Goal: Task Accomplishment & Management: Complete application form

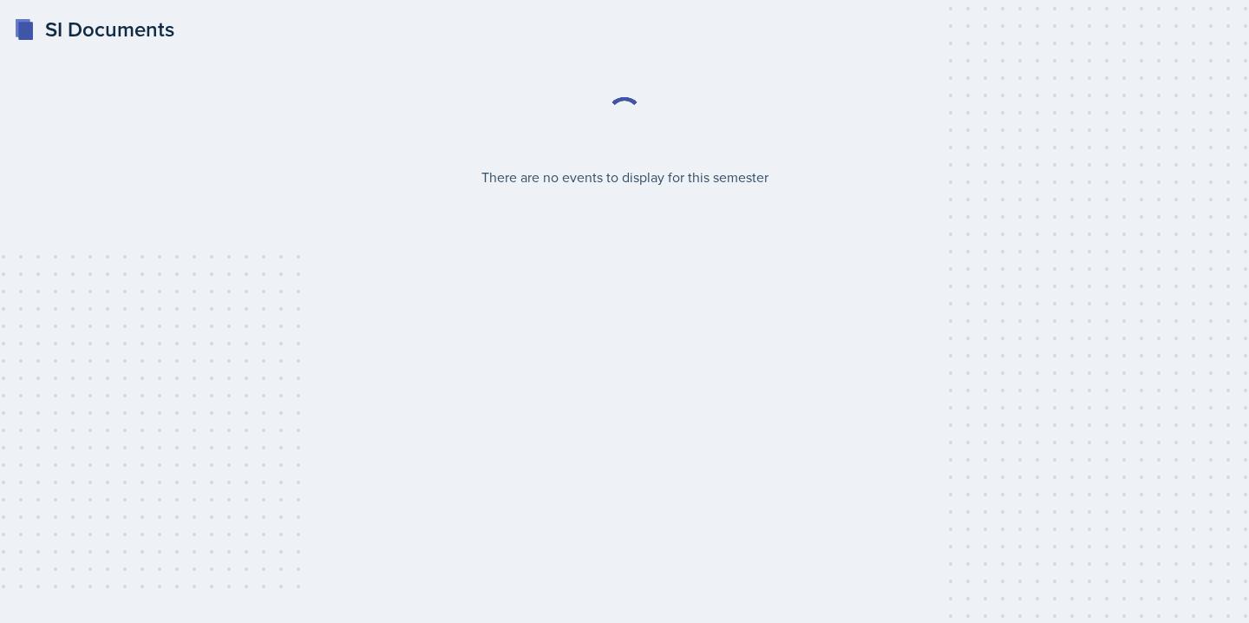
select select "2bed604d-1099-4043-b1bc-2365e8740244"
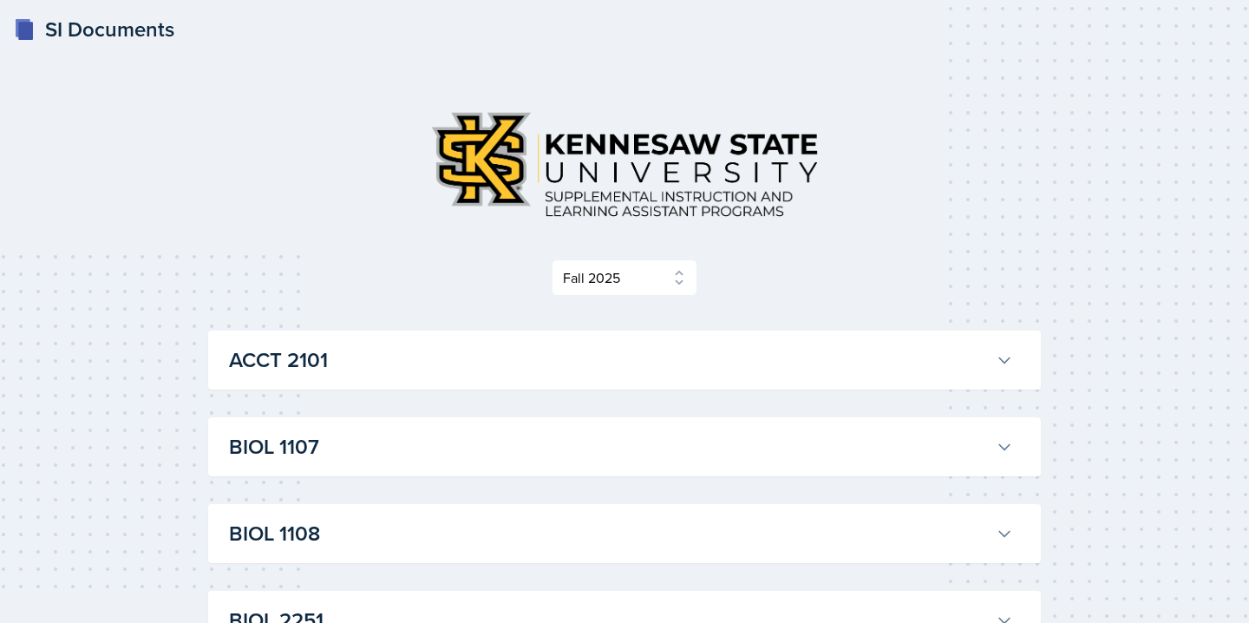
click at [862, 374] on h3 "ACCT 2101" at bounding box center [609, 359] width 760 height 31
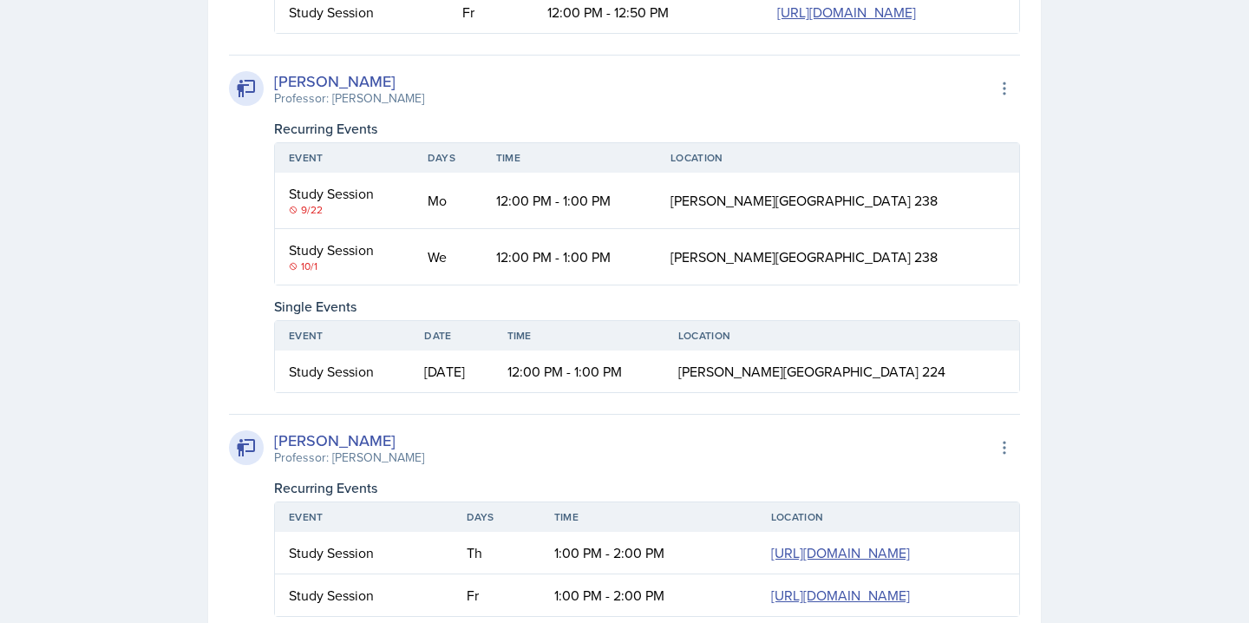
scroll to position [894, 0]
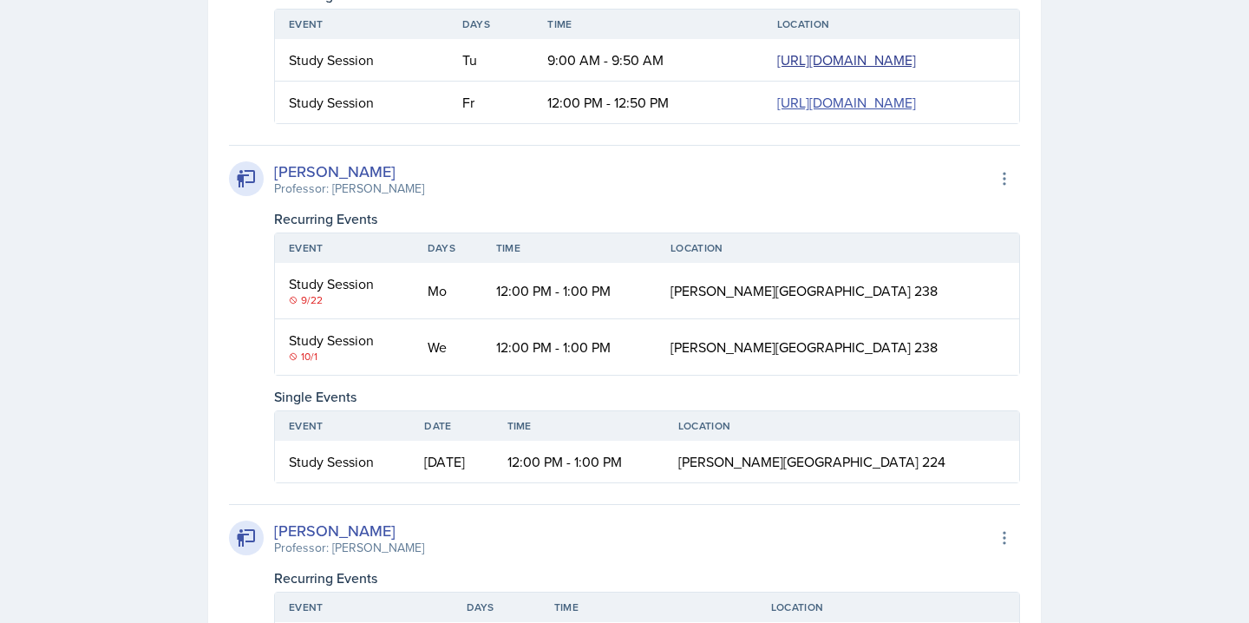
click at [777, 69] on link "https://teams.microsoft.com/l/meetup-join/19%3ameeting_NmJmODExOWQtNWQxZS00OTIw…" at bounding box center [846, 59] width 139 height 19
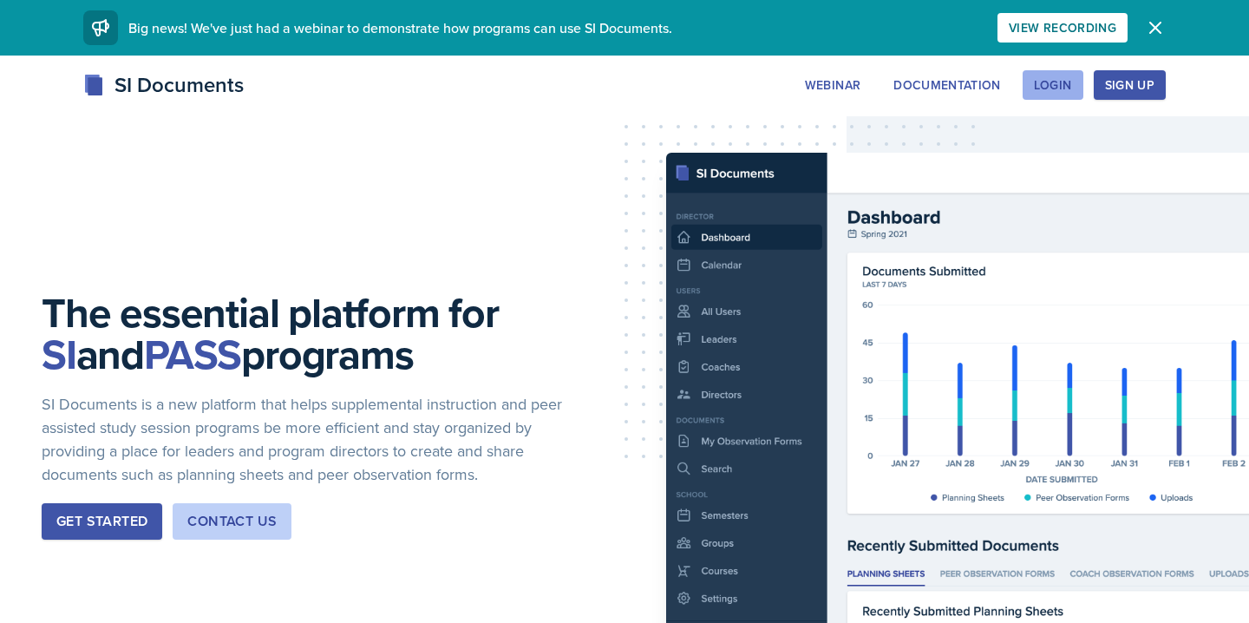
click at [1051, 88] on div "Login" at bounding box center [1053, 85] width 38 height 14
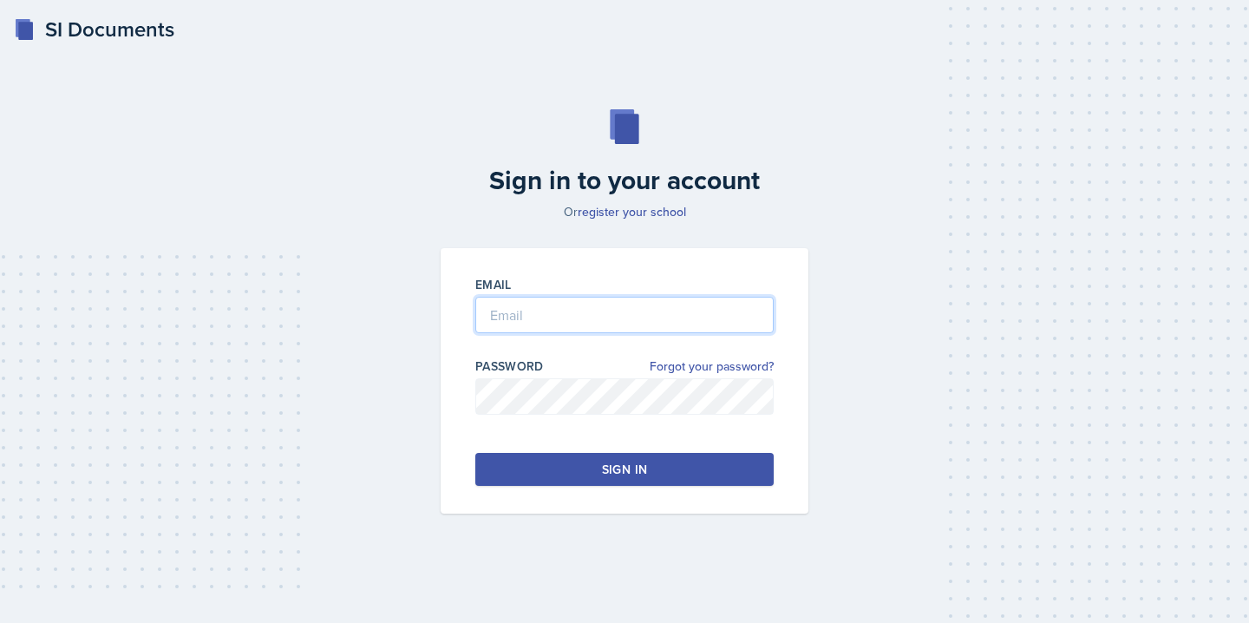
click at [592, 299] on input "email" at bounding box center [624, 315] width 298 height 36
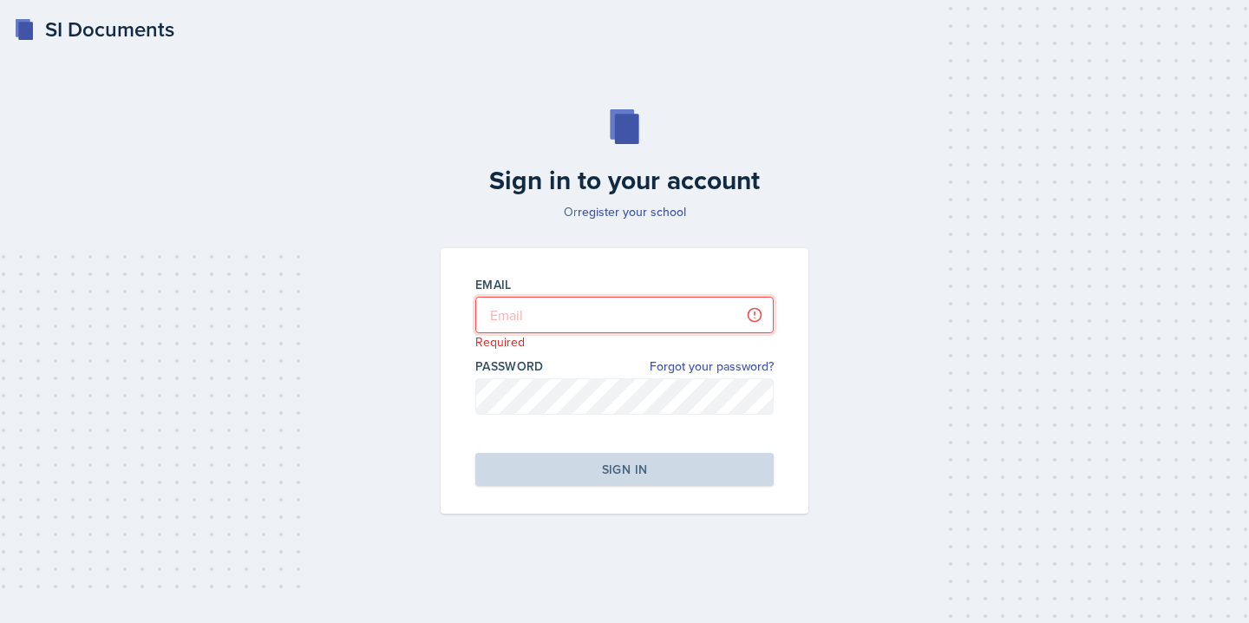
type input "[PERSON_NAME]"
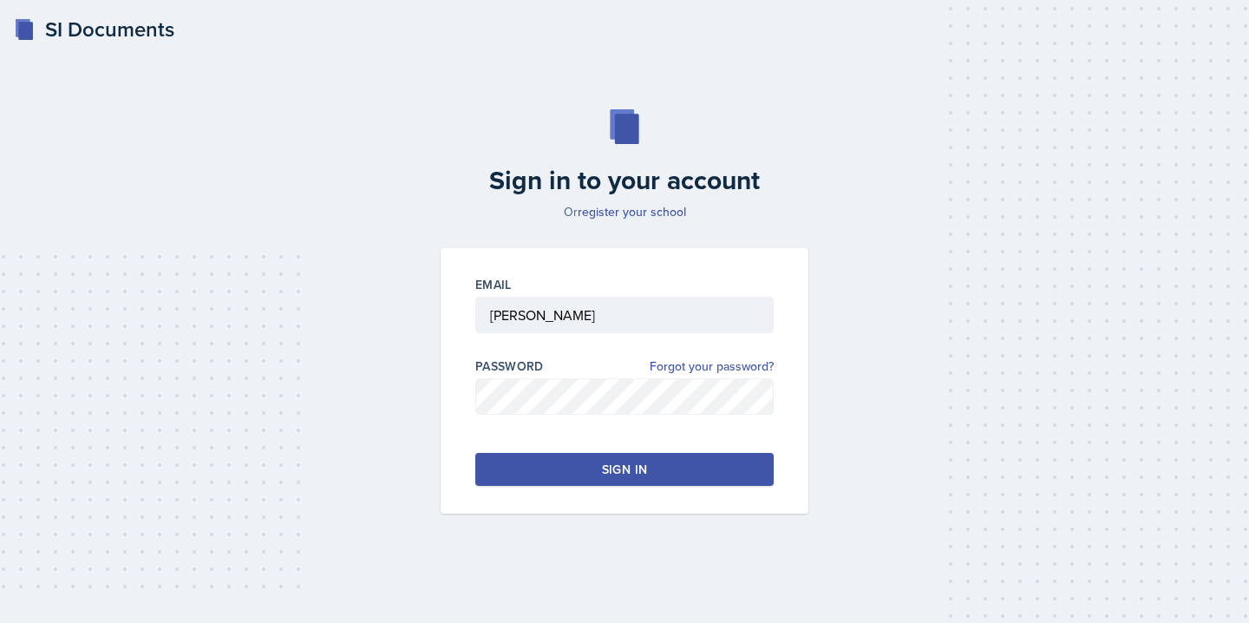
click at [602, 473] on div "Sign in" at bounding box center [624, 468] width 45 height 17
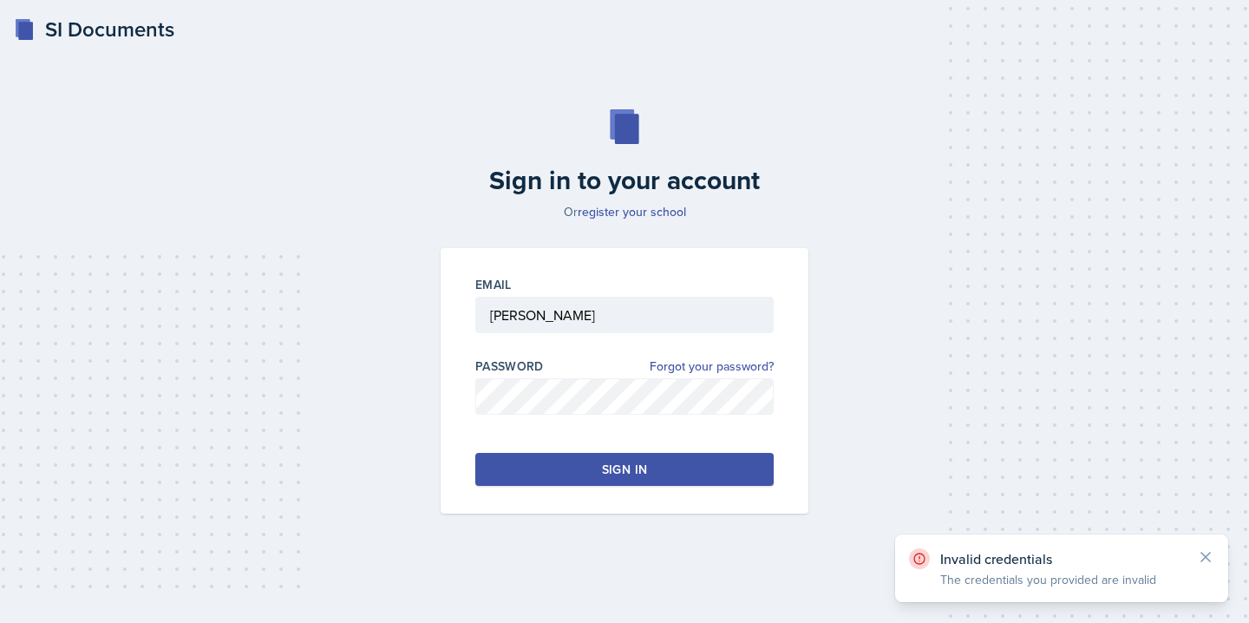
click at [617, 472] on div "Sign in" at bounding box center [624, 468] width 45 height 17
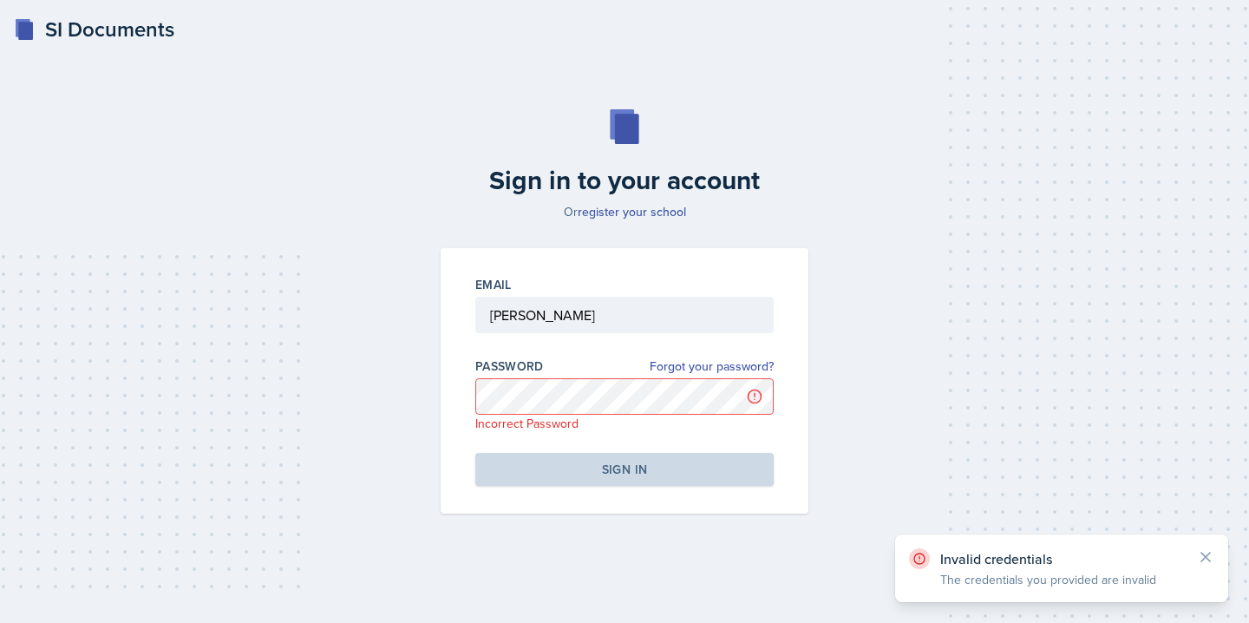
click at [575, 335] on div at bounding box center [624, 341] width 298 height 17
click at [564, 323] on input "[PERSON_NAME]" at bounding box center [624, 315] width 298 height 36
click at [741, 366] on link "Forgot your password?" at bounding box center [711, 366] width 124 height 18
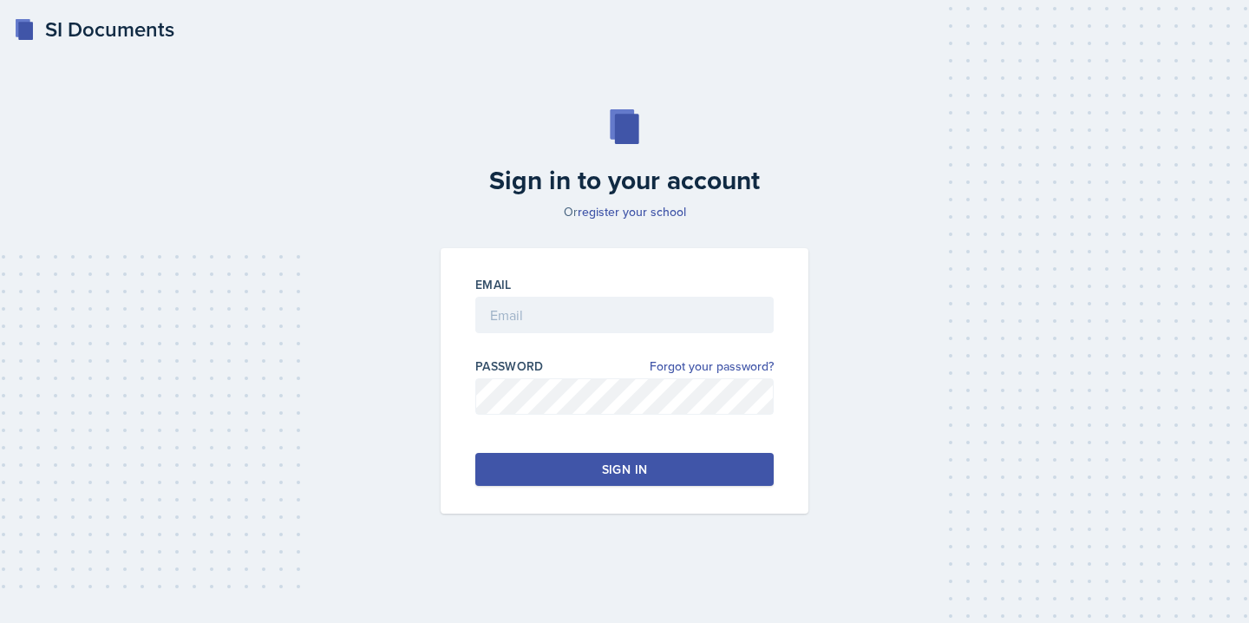
click at [548, 336] on div at bounding box center [624, 341] width 298 height 17
click at [547, 328] on input "email" at bounding box center [624, 315] width 298 height 36
type input "[EMAIL_ADDRESS][DOMAIN_NAME]"
click at [609, 467] on div "Sign in" at bounding box center [624, 468] width 45 height 17
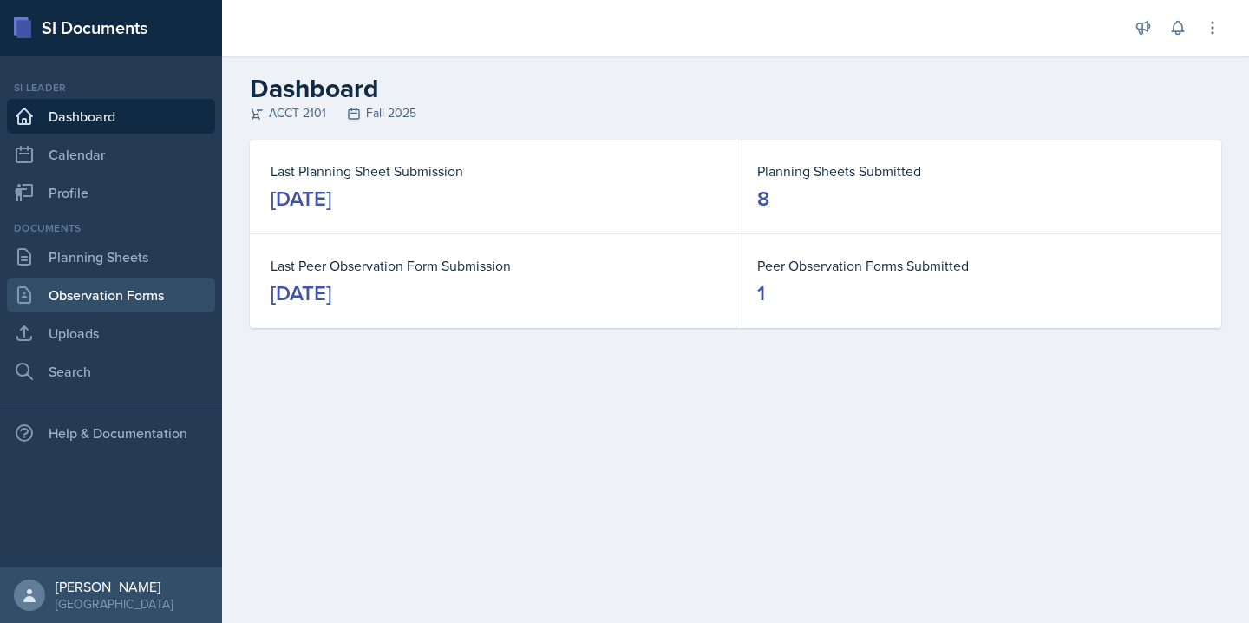
click at [139, 296] on link "Observation Forms" at bounding box center [111, 294] width 208 height 35
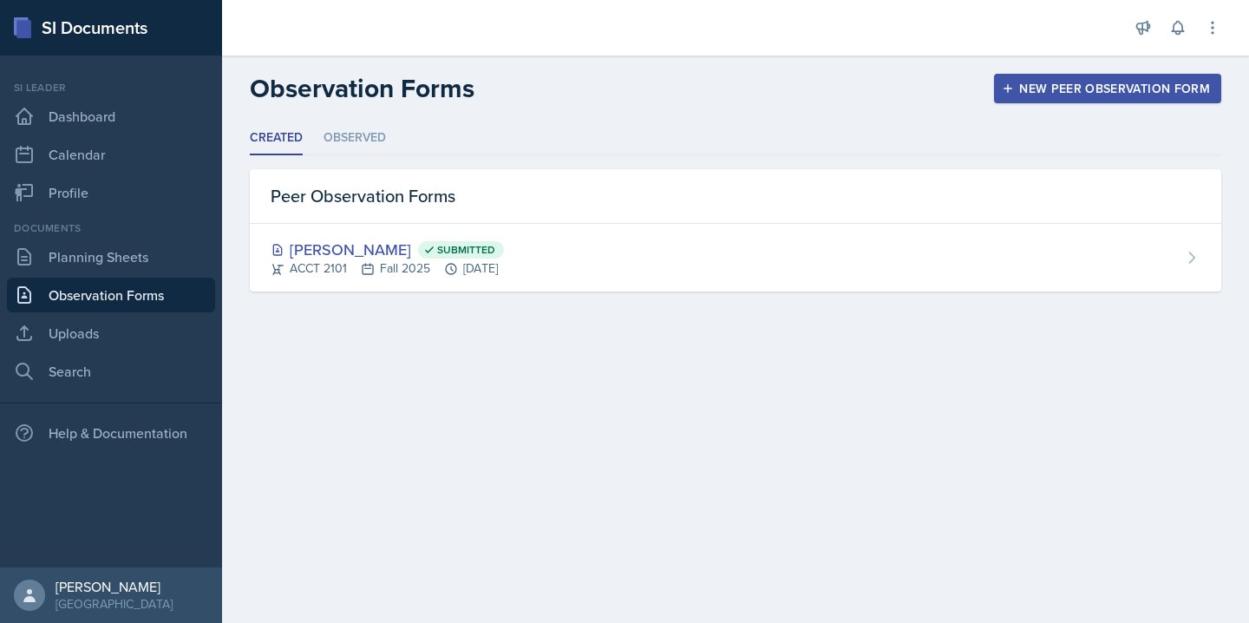
click at [1070, 83] on div "New Peer Observation Form" at bounding box center [1107, 89] width 205 height 14
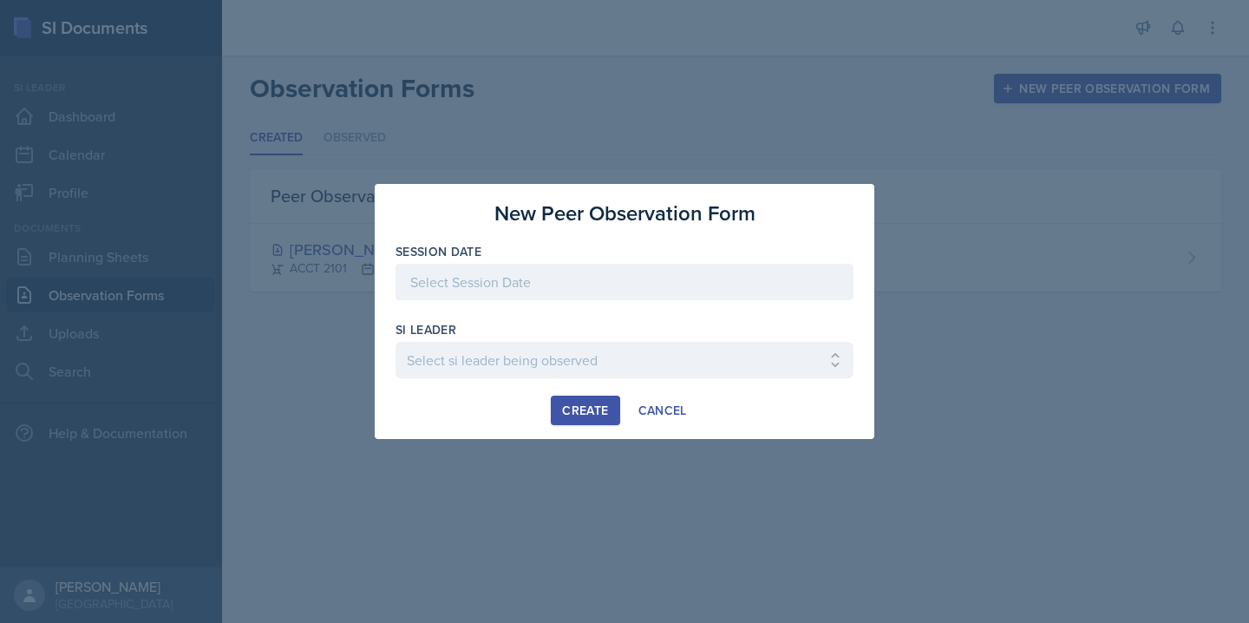
click at [526, 276] on div at bounding box center [624, 282] width 458 height 36
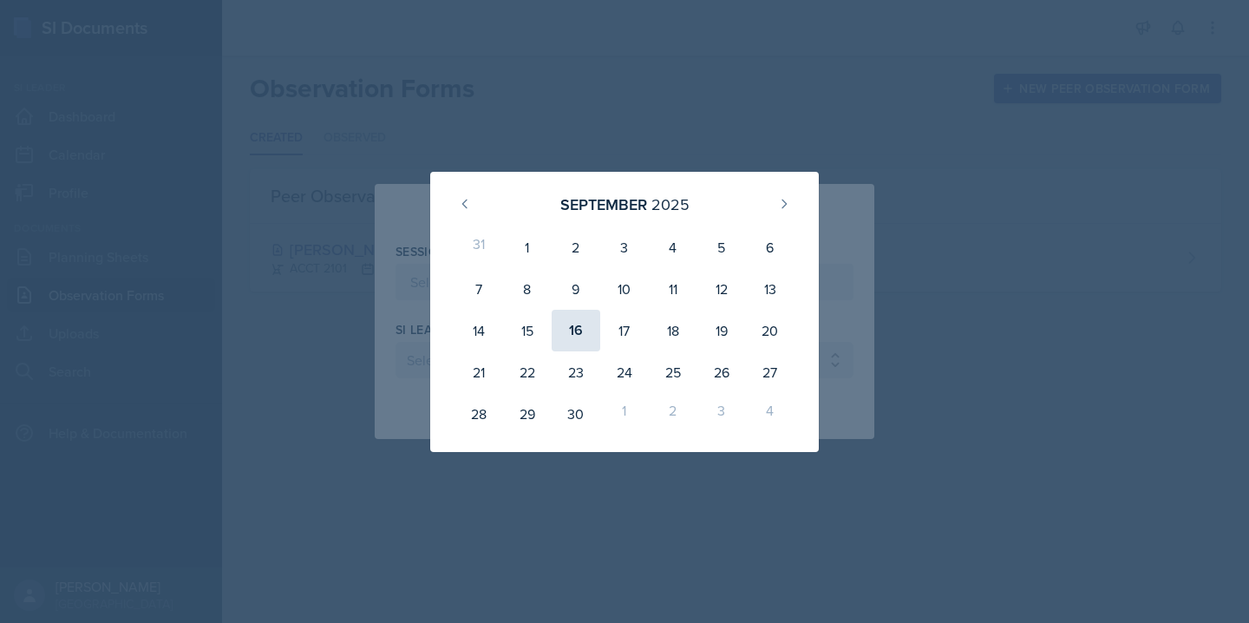
click at [586, 325] on div "16" at bounding box center [575, 331] width 49 height 42
type input "[DATE]"
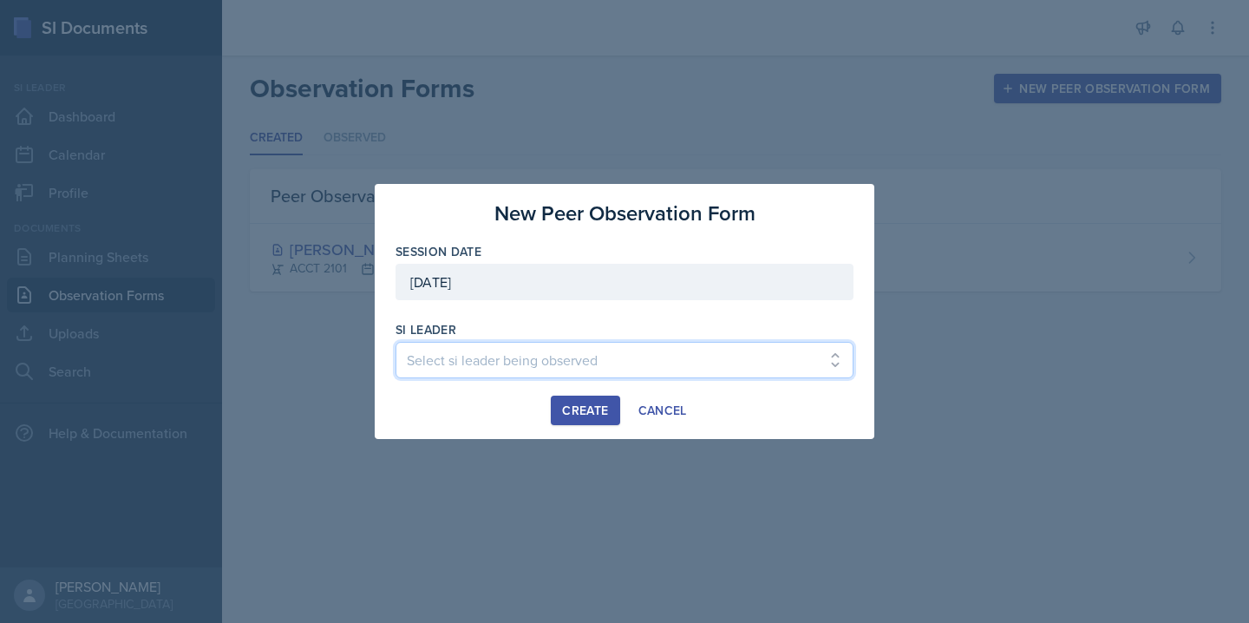
click at [506, 356] on select "Select si leader being observed [PERSON_NAME] / PSYC 2500 / The Phantoms of The…" at bounding box center [624, 360] width 458 height 36
click at [458, 354] on select "Select si leader being observed [PERSON_NAME] / PSYC 2500 / The Phantoms of The…" at bounding box center [624, 360] width 458 height 36
select select "a610a25f-2cbf-4718-a4eb-9426d4316876"
click at [395, 342] on select "Select si leader being observed [PERSON_NAME] / PSYC 2500 / The Phantoms of The…" at bounding box center [624, 360] width 458 height 36
click at [587, 424] on button "Create" at bounding box center [585, 409] width 69 height 29
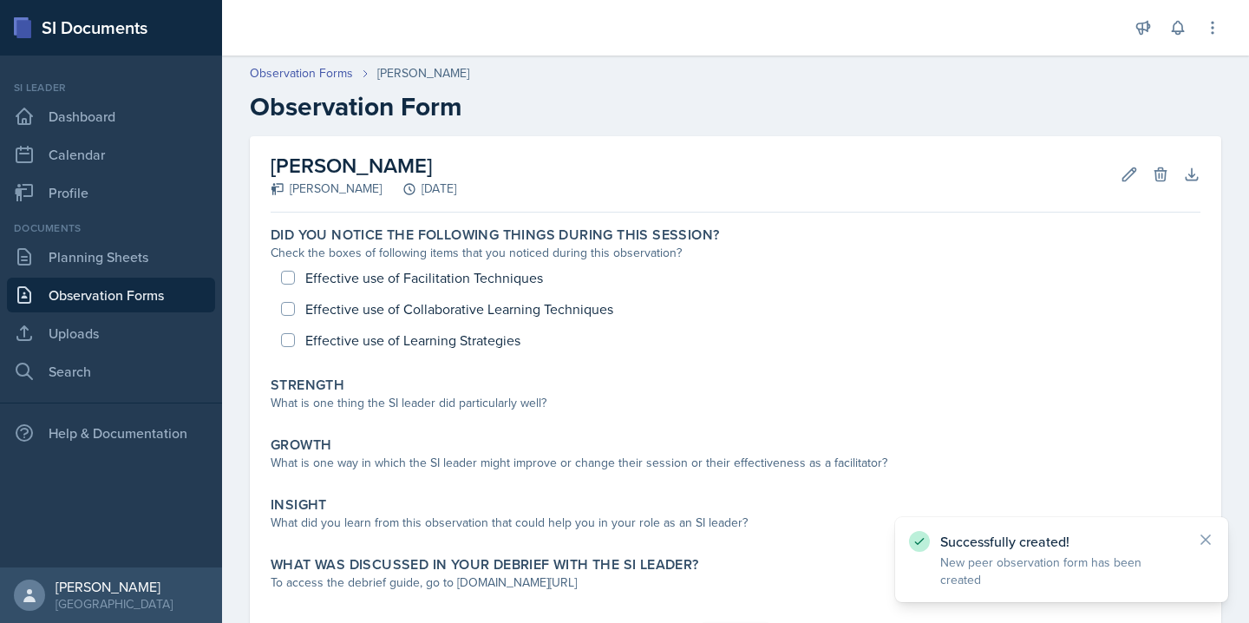
scroll to position [23, 0]
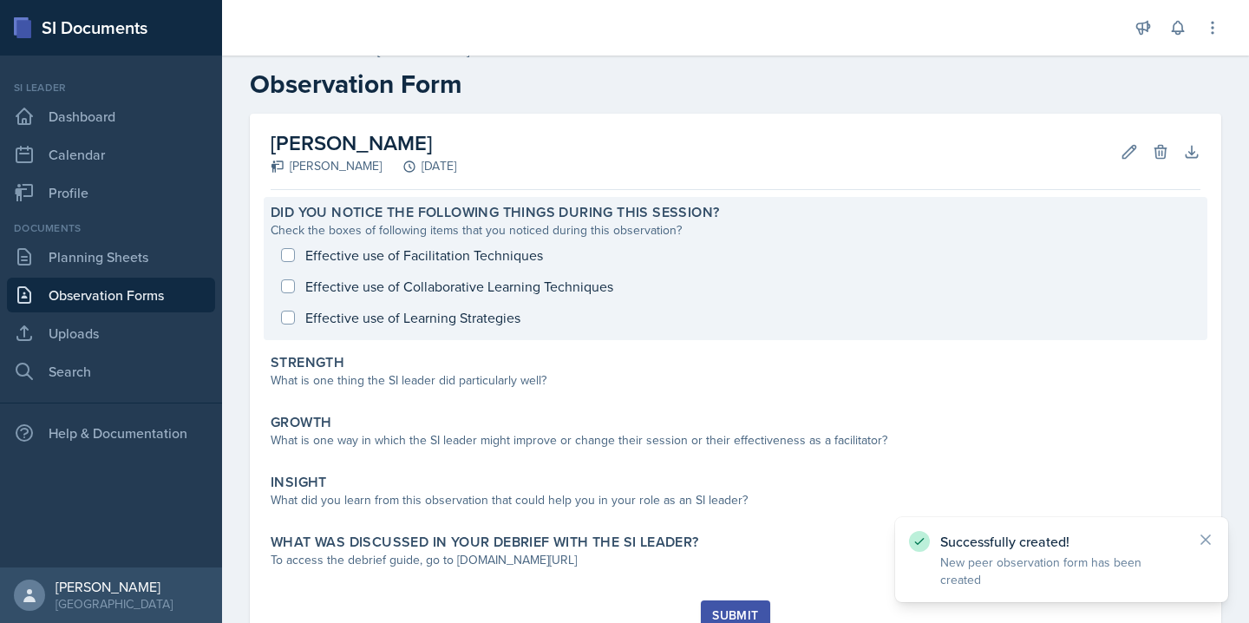
click at [289, 246] on div "Effective use of Facilitation Techniques Effective use of Collaborative Learnin…" at bounding box center [736, 286] width 930 height 94
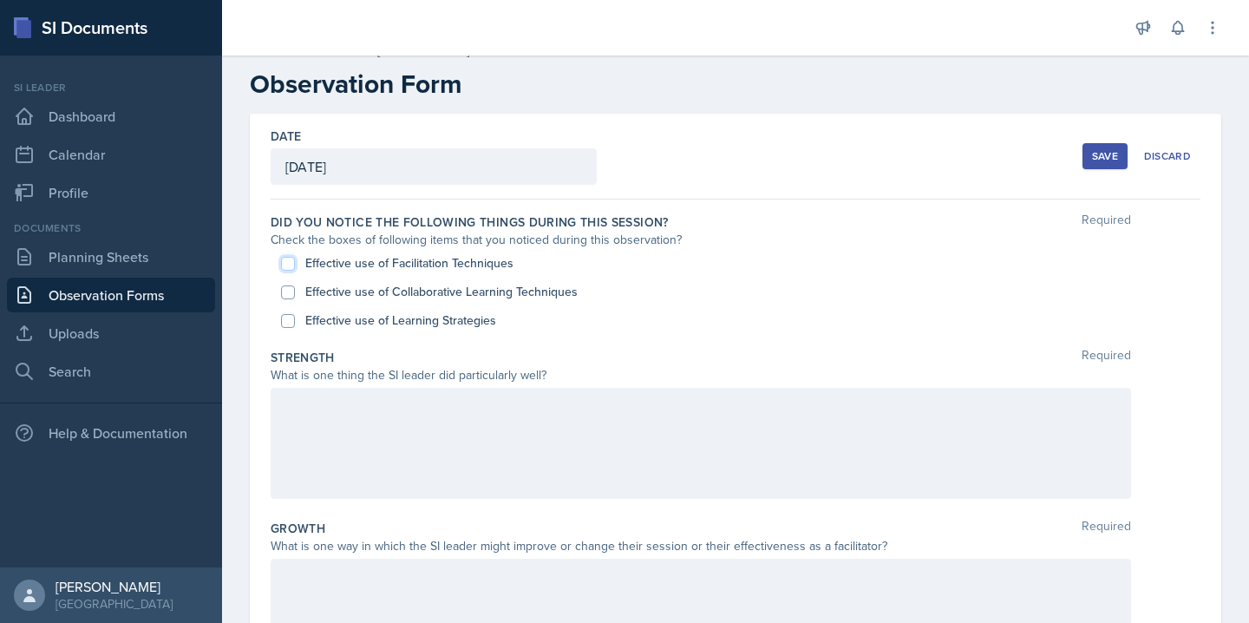
click at [287, 258] on input "Effective use of Facilitation Techniques" at bounding box center [288, 264] width 14 height 14
checkbox input "true"
click at [288, 291] on input "Effective use of Collaborative Learning Techniques" at bounding box center [288, 292] width 14 height 14
checkbox input "true"
click at [288, 321] on input "Effective use of Learning Strategies" at bounding box center [288, 321] width 14 height 14
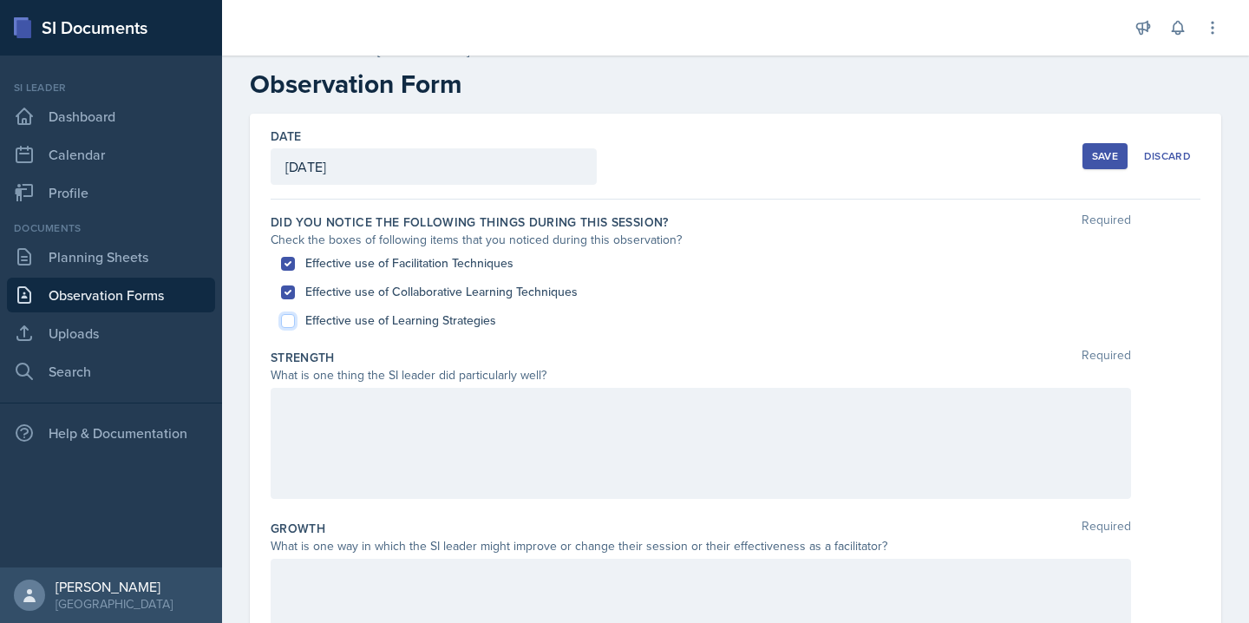
checkbox input "true"
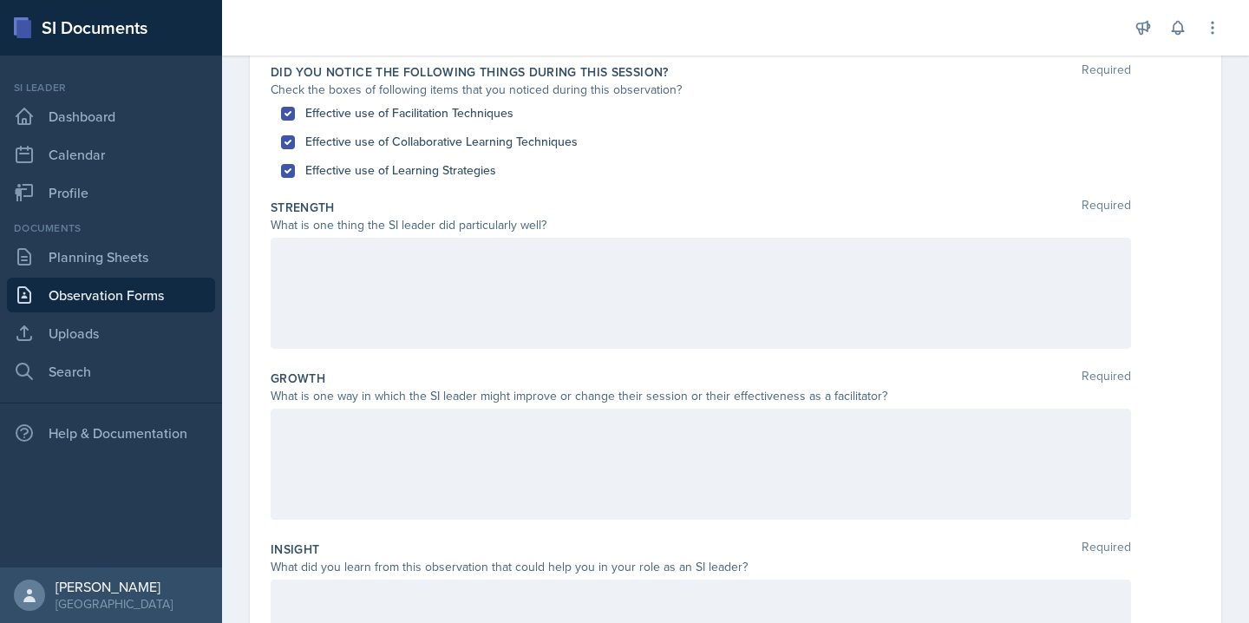
click at [304, 290] on div at bounding box center [701, 293] width 860 height 111
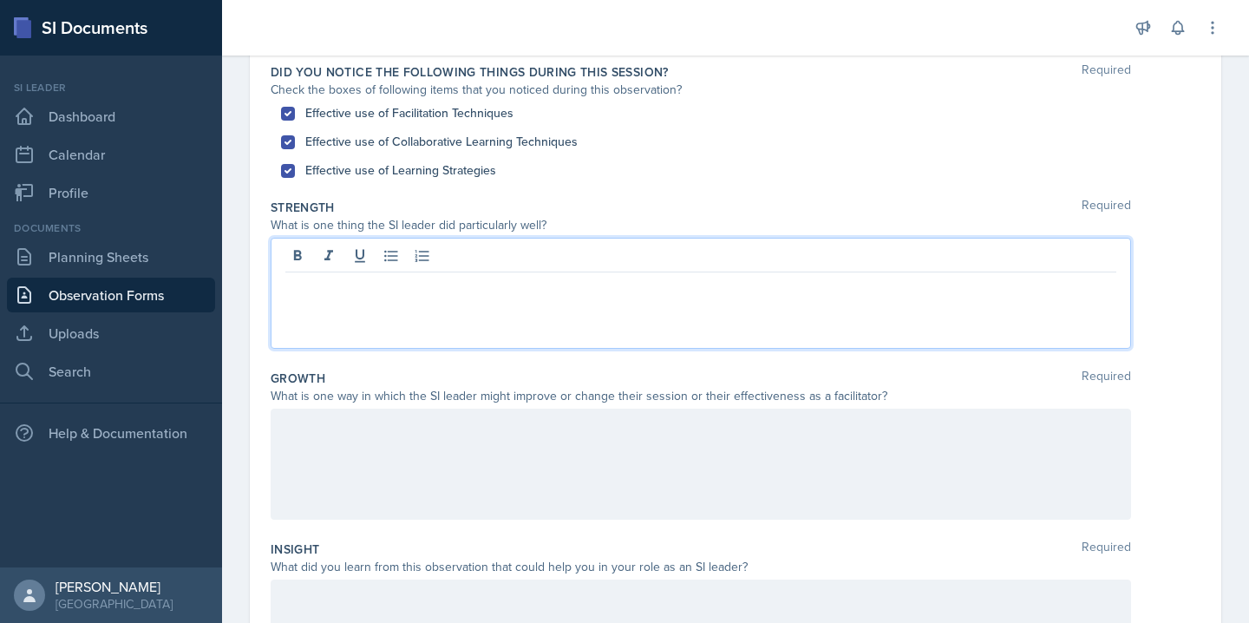
scroll to position [203, 0]
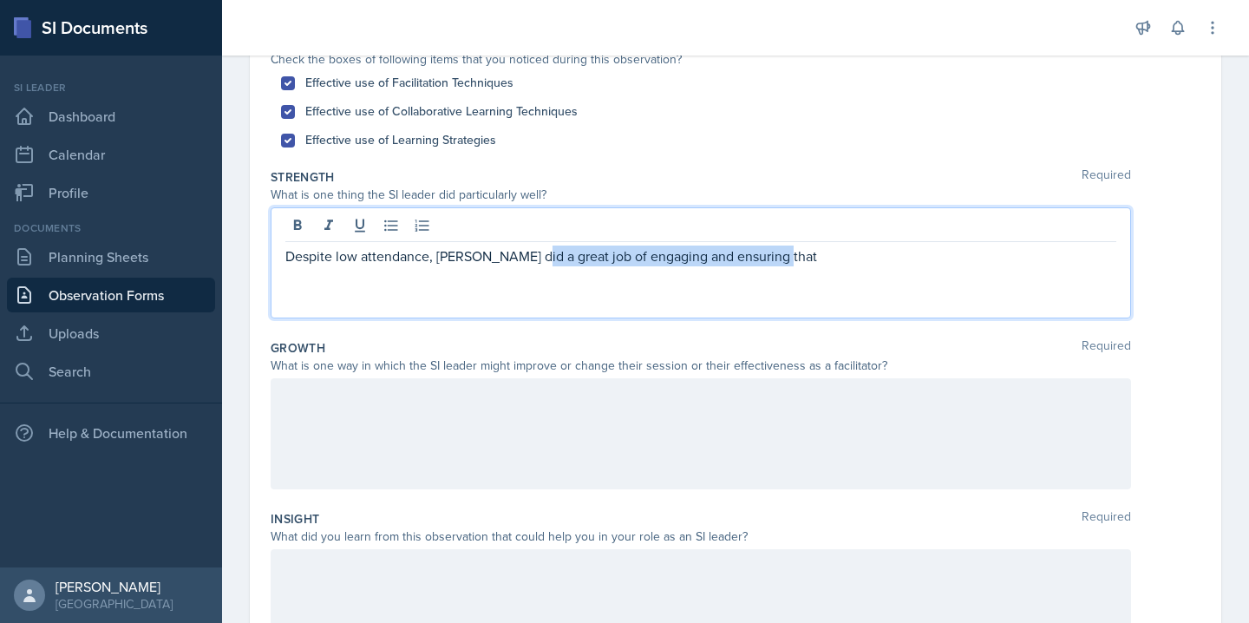
drag, startPoint x: 777, startPoint y: 263, endPoint x: 517, endPoint y: 254, distance: 260.3
click at [517, 254] on p "Despite low attendance, [PERSON_NAME] did a great job of engaging and ensuring …" at bounding box center [700, 255] width 831 height 21
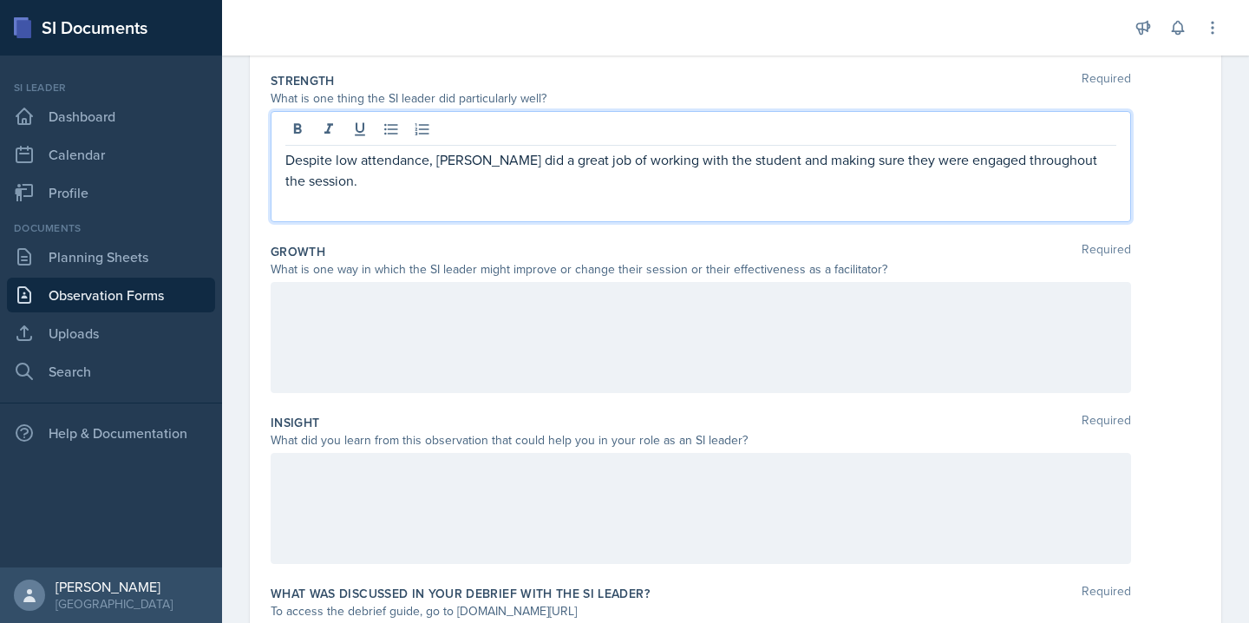
click at [638, 481] on div at bounding box center [701, 508] width 860 height 111
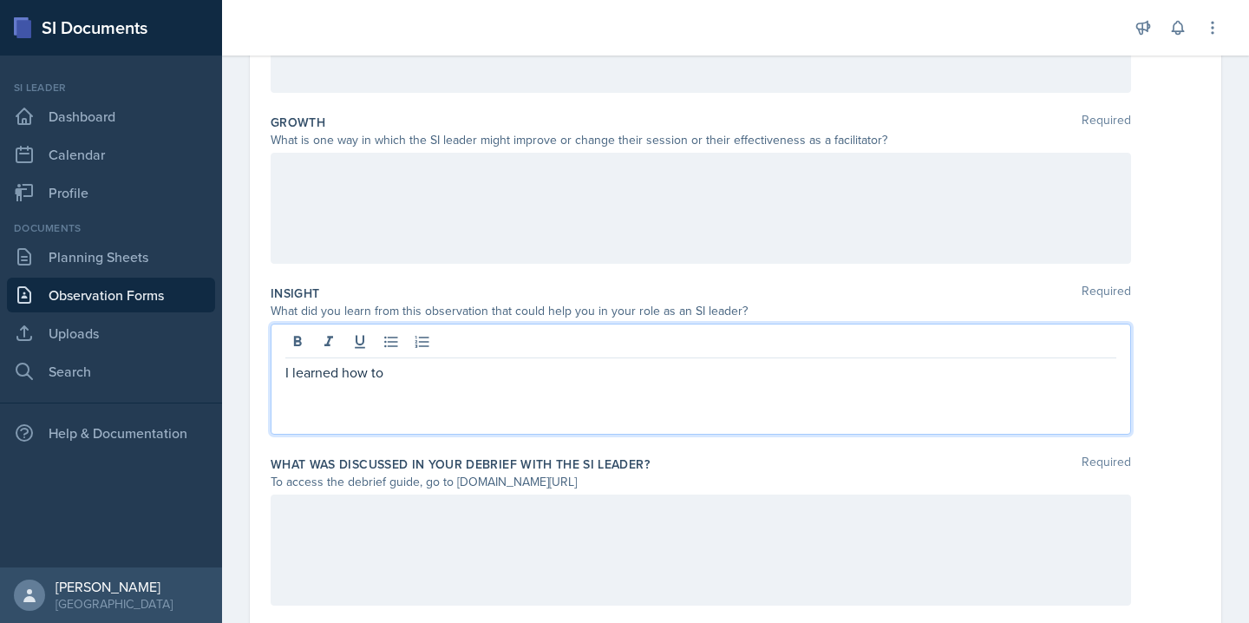
scroll to position [427, 0]
click at [480, 377] on p "I learned how to adapt a session in accordance with the difficulties the studen…" at bounding box center [700, 373] width 831 height 21
click at [792, 374] on p "I learned how to adapt a session in accordance with the difficulties the studen…" at bounding box center [700, 373] width 831 height 21
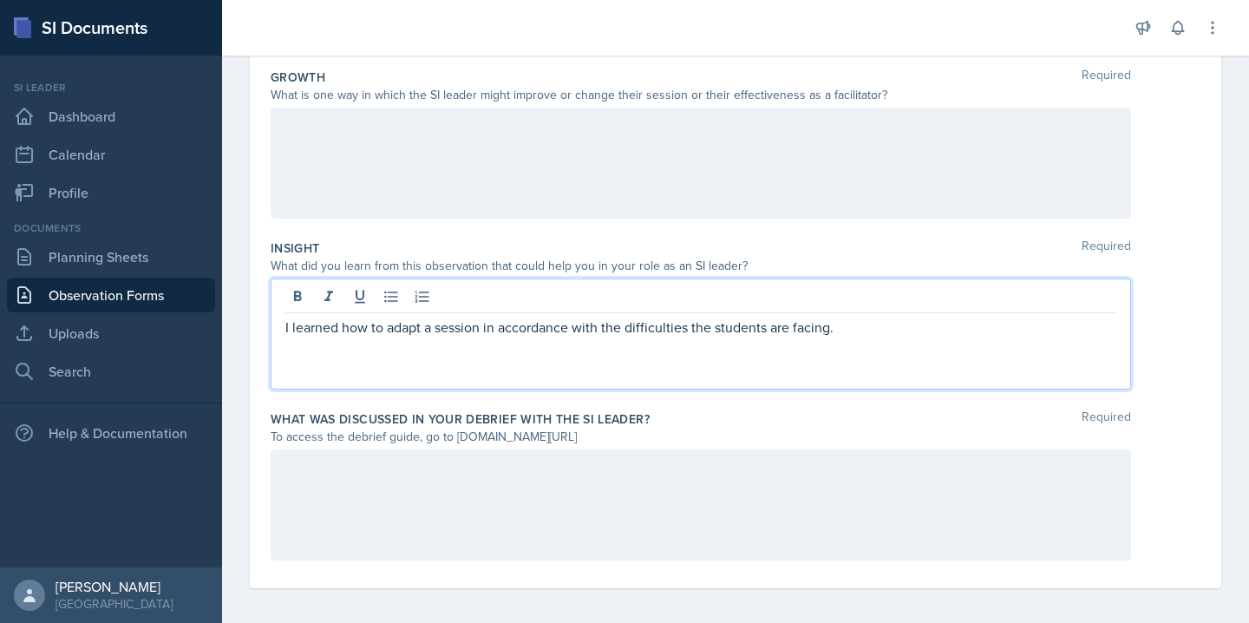
scroll to position [480, 0]
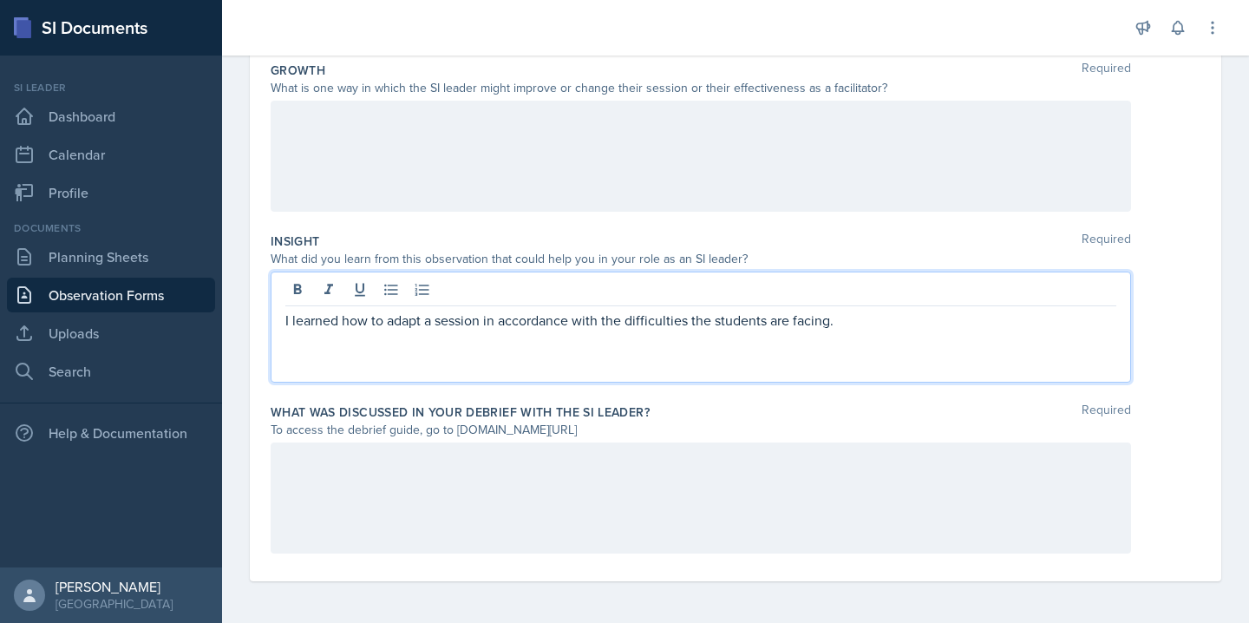
drag, startPoint x: 844, startPoint y: 319, endPoint x: 824, endPoint y: 324, distance: 20.6
click at [824, 324] on p "I learned how to adapt a session in accordance with the difficulties the studen…" at bounding box center [700, 320] width 831 height 21
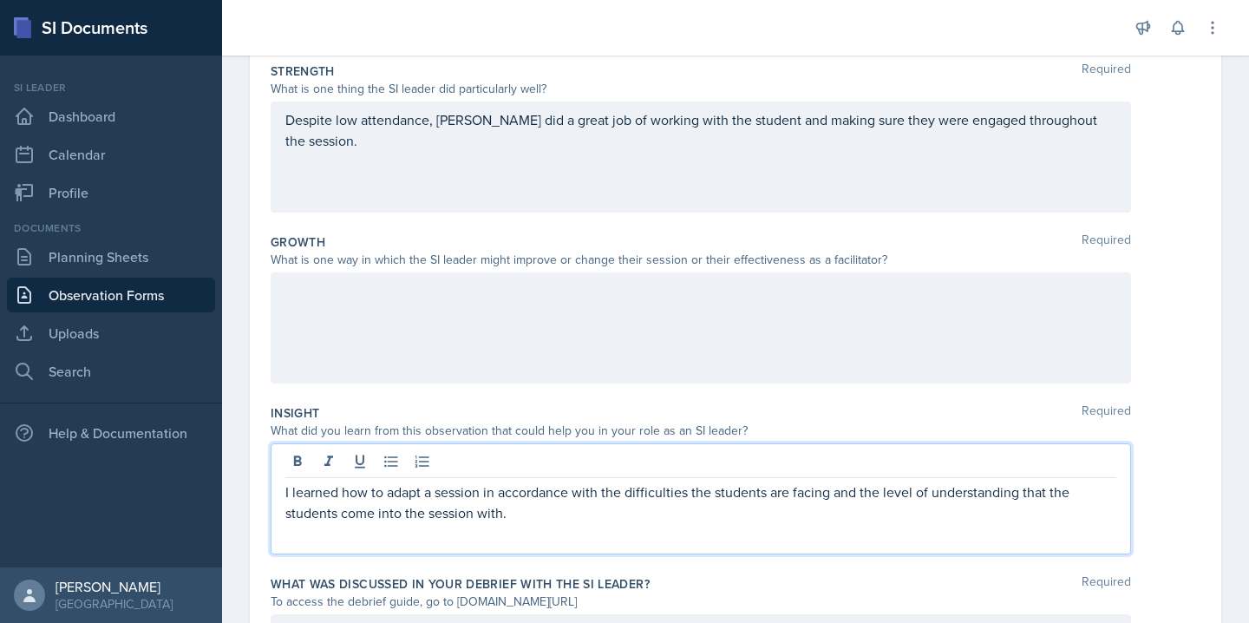
scroll to position [339, 0]
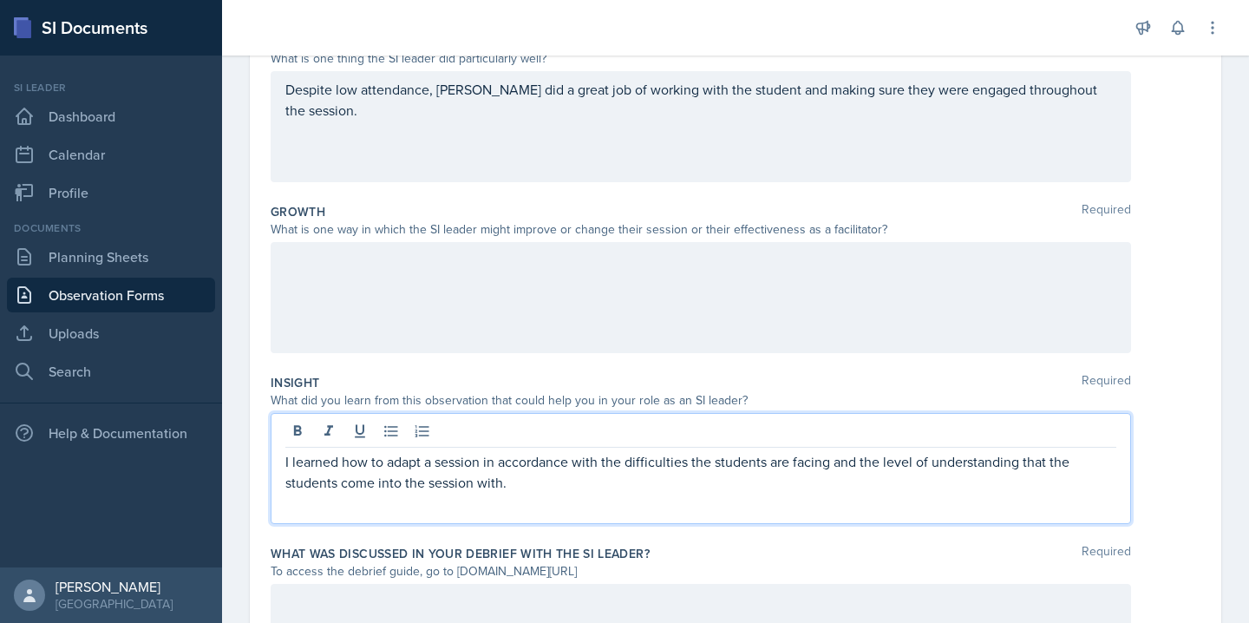
click at [1113, 118] on p "Despite low attendance, [PERSON_NAME] did a great job of working with the stude…" at bounding box center [700, 100] width 831 height 42
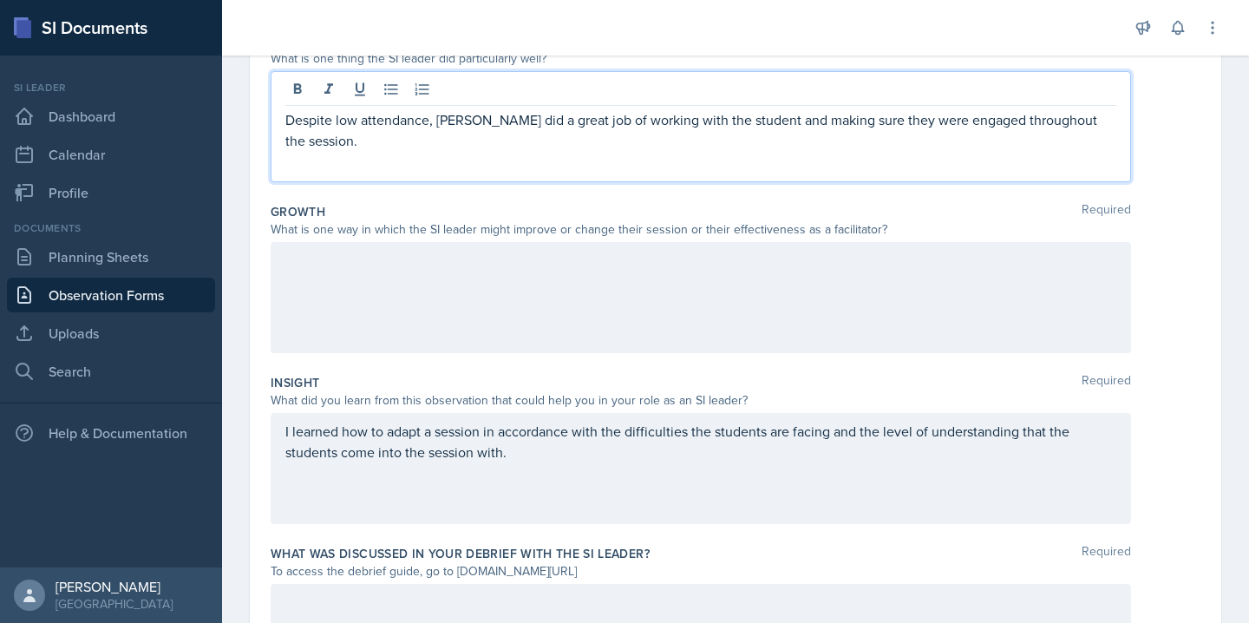
click at [1116, 121] on p "Despite low attendance, [PERSON_NAME] did a great job of working with the stude…" at bounding box center [700, 130] width 831 height 42
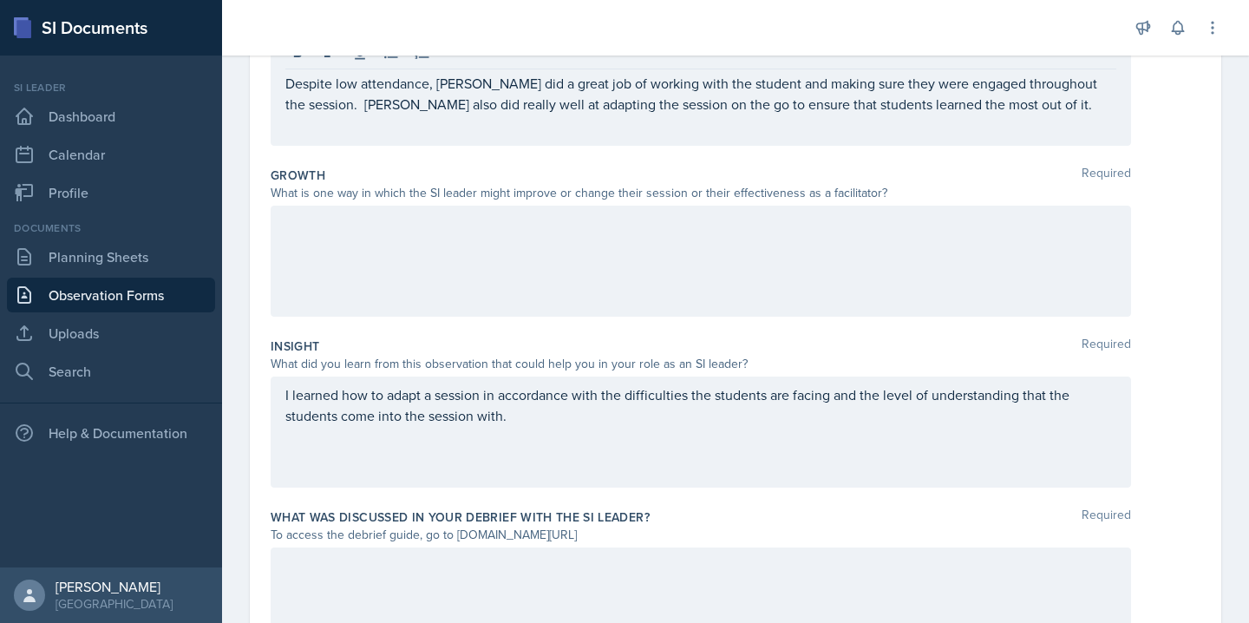
scroll to position [372, 0]
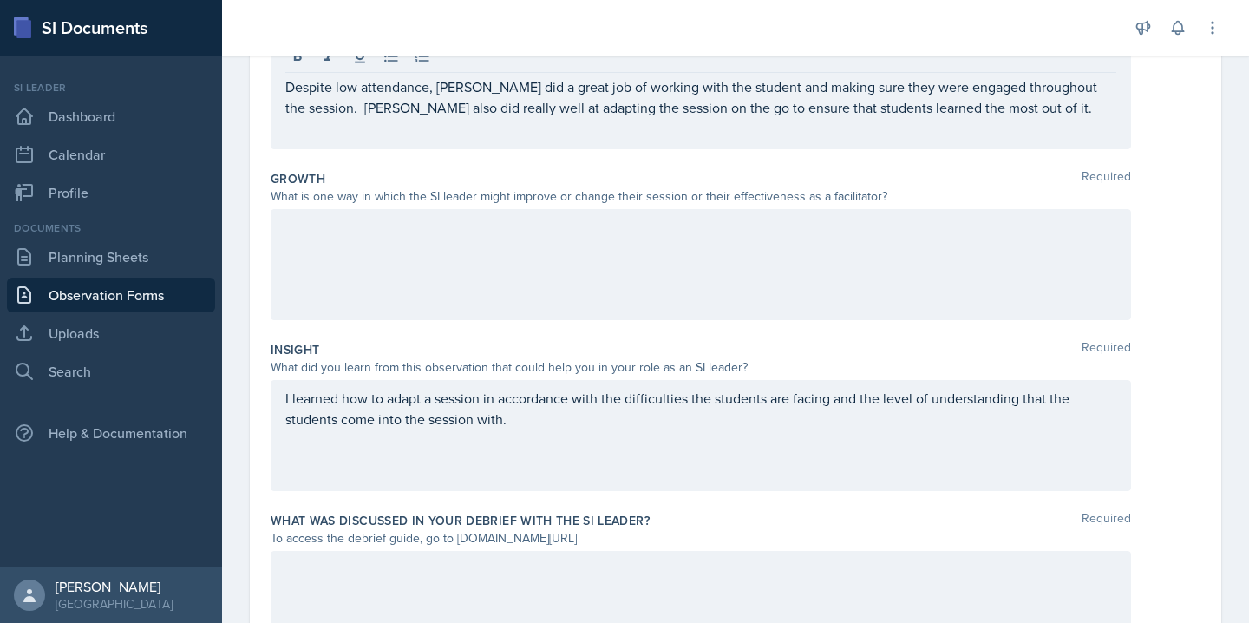
click at [489, 245] on div at bounding box center [701, 264] width 860 height 111
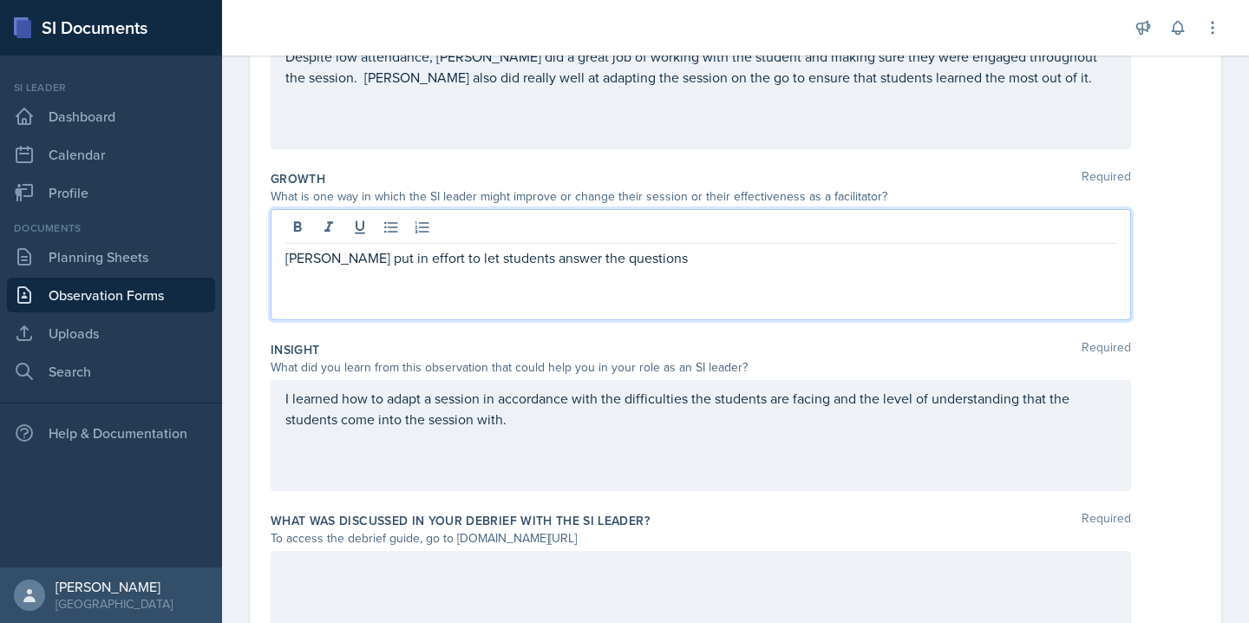
click at [666, 262] on p "[PERSON_NAME] put in effort to let students answer the questions" at bounding box center [700, 257] width 831 height 21
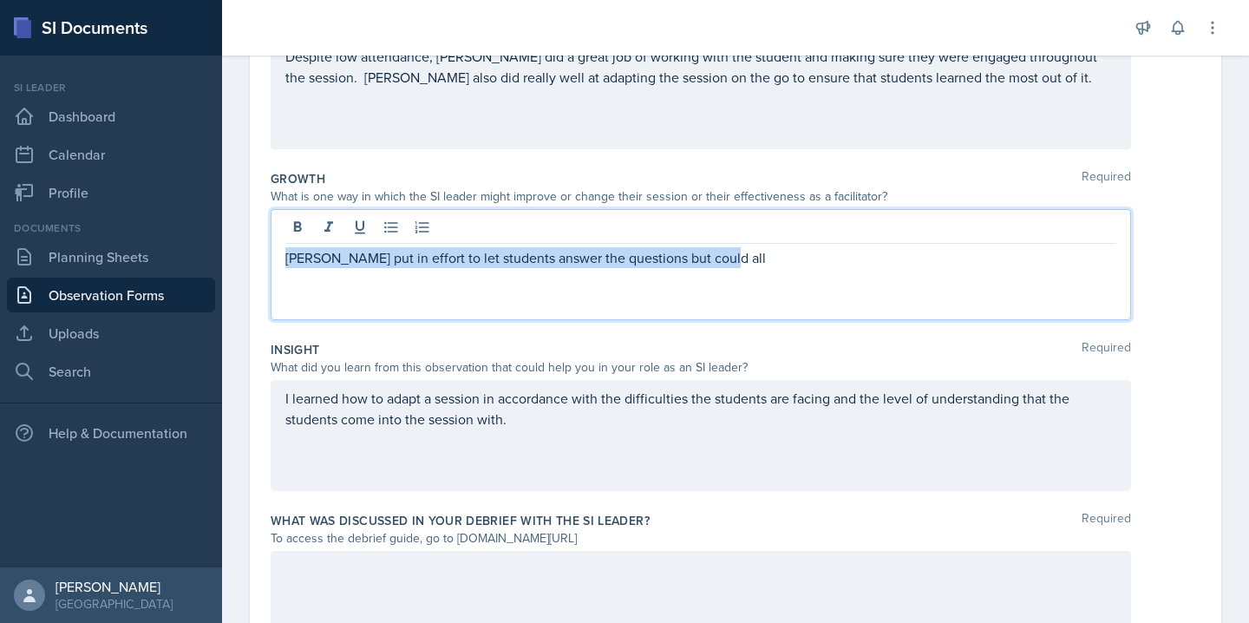
drag, startPoint x: 718, startPoint y: 259, endPoint x: 219, endPoint y: 258, distance: 498.6
click at [219, 258] on div "SI Documents Si leader Dashboard Calendar Profile Documents Planning Sheets Obs…" at bounding box center [624, 311] width 1249 height 623
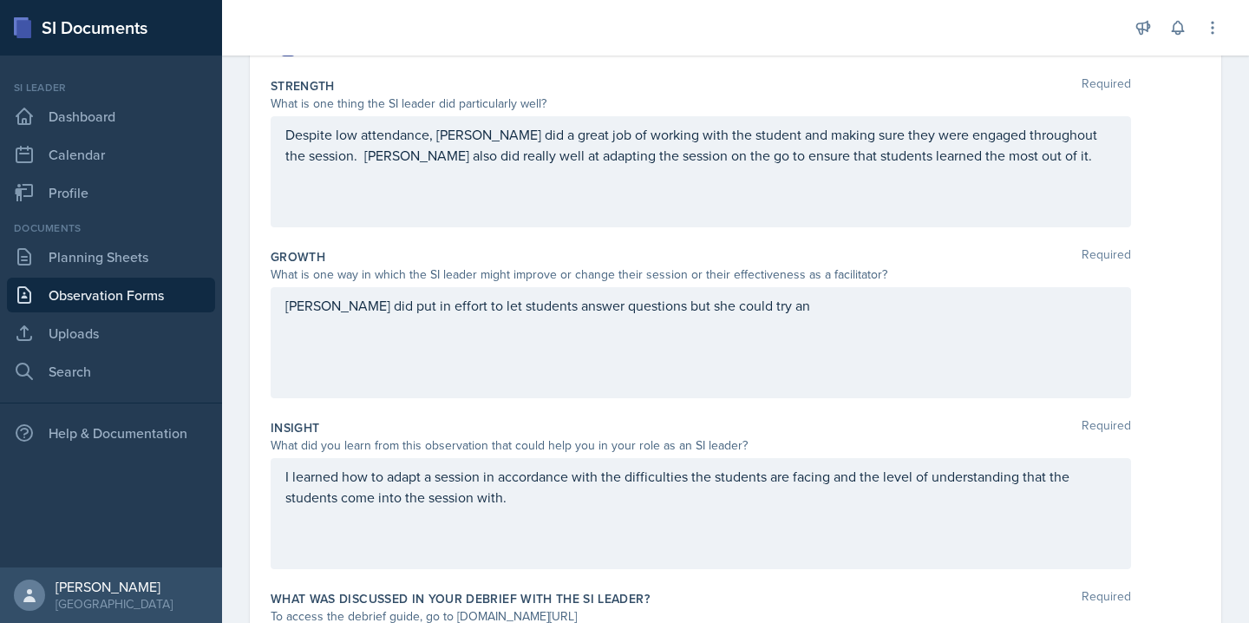
scroll to position [324, 0]
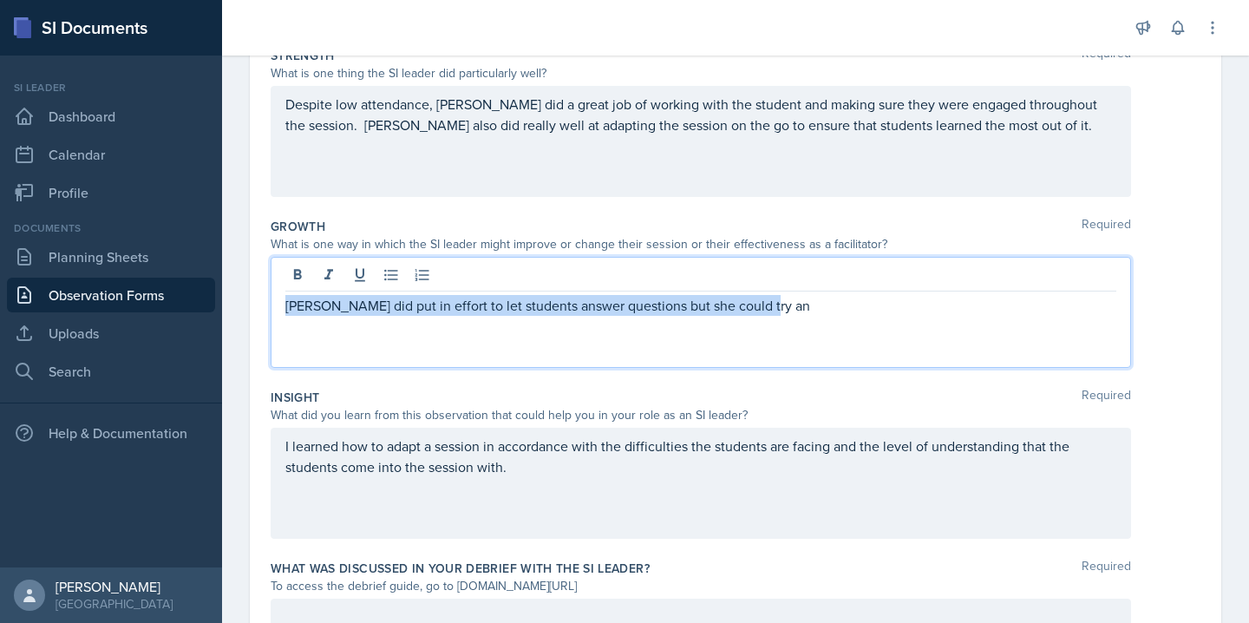
drag, startPoint x: 765, startPoint y: 309, endPoint x: 283, endPoint y: 298, distance: 482.2
click at [283, 298] on div "[PERSON_NAME] did put in effort to let students answer questions but she could …" at bounding box center [701, 312] width 860 height 111
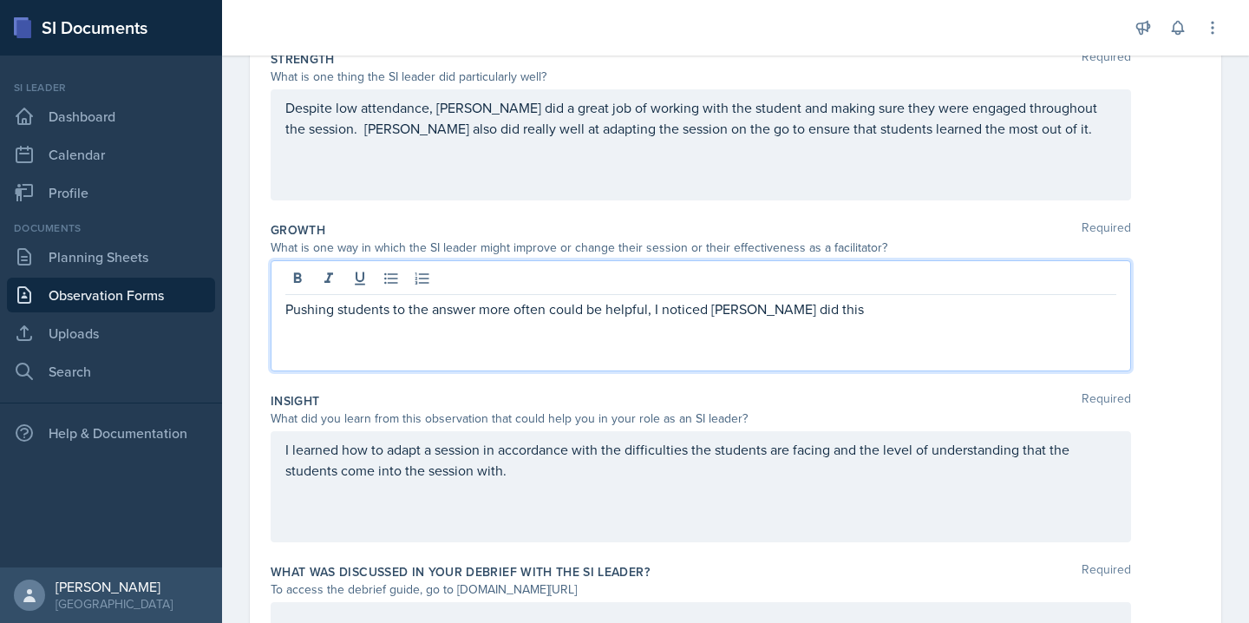
scroll to position [329, 0]
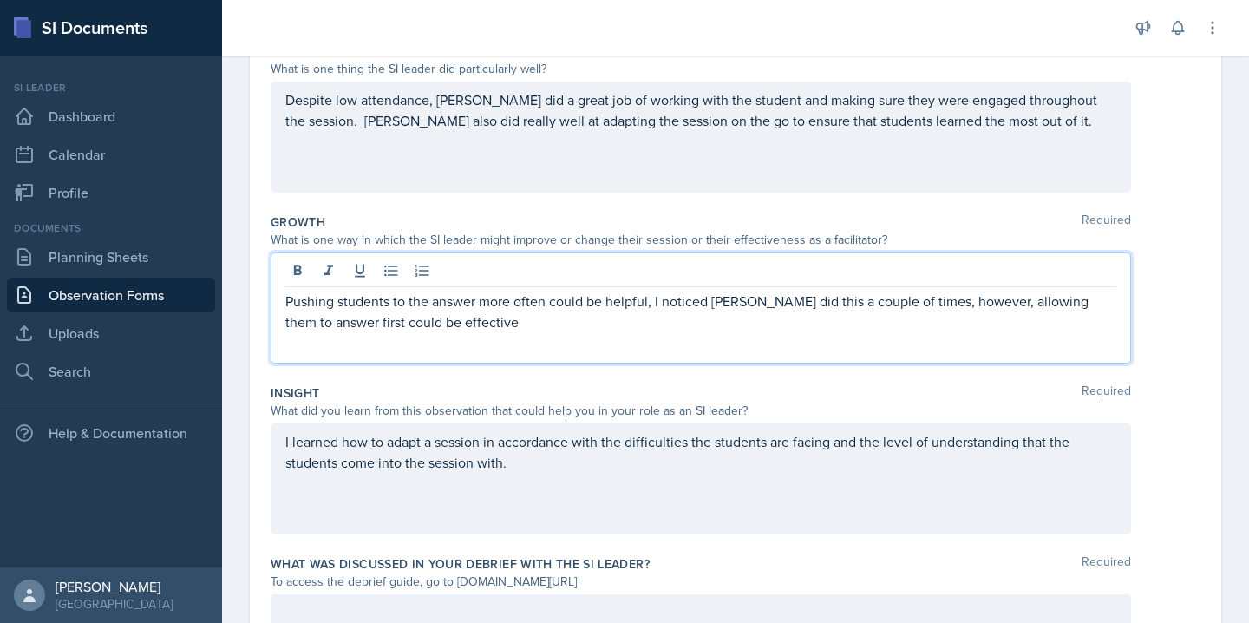
click at [571, 306] on p "Pushing students to the answer more often could be helpful, I noticed [PERSON_N…" at bounding box center [700, 311] width 831 height 42
click at [530, 323] on p "Pushing students to the answer more often could be helpful, I noticed [PERSON_N…" at bounding box center [700, 311] width 831 height 42
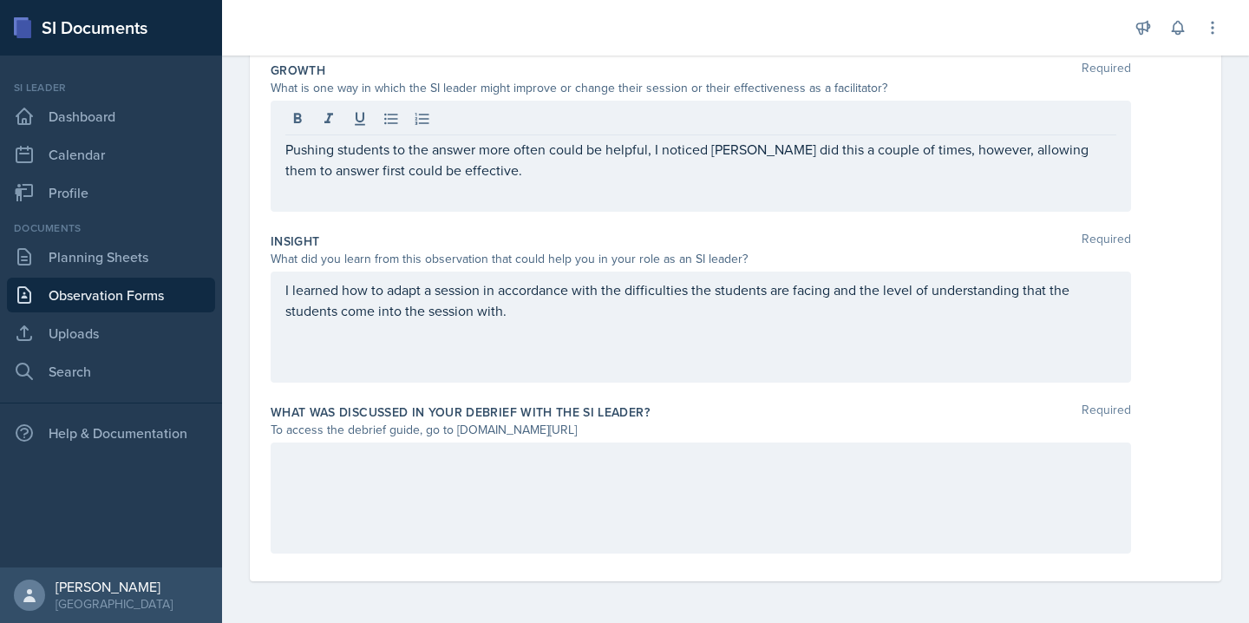
click at [510, 521] on div at bounding box center [701, 497] width 860 height 111
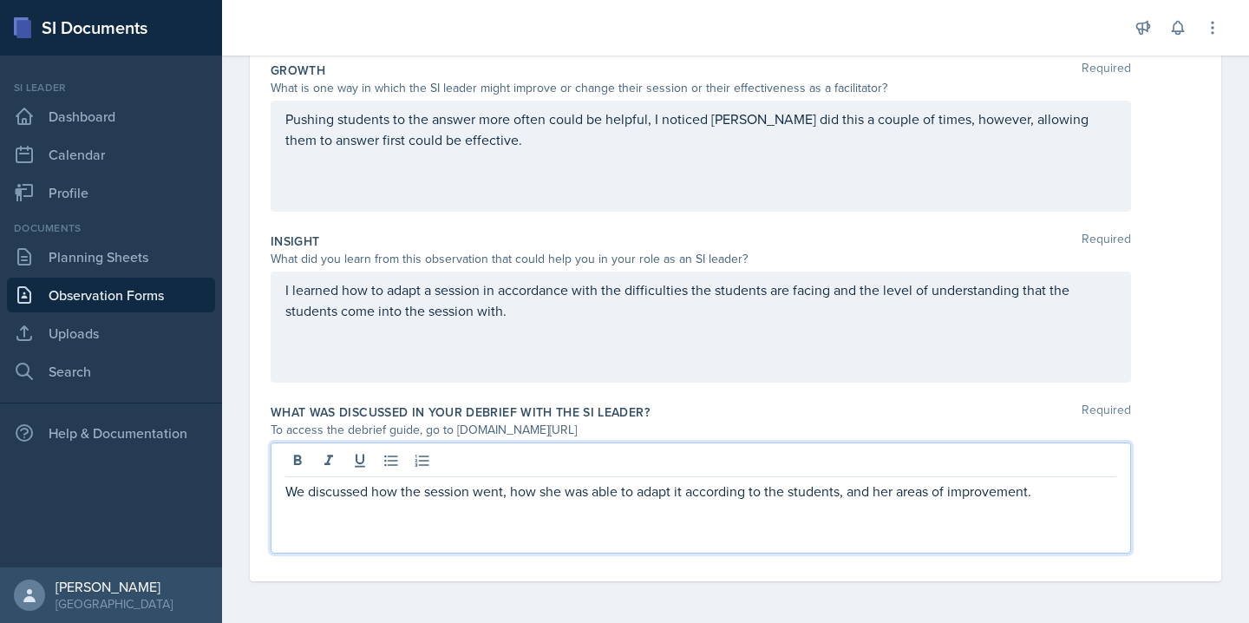
drag, startPoint x: 1058, startPoint y: 492, endPoint x: 901, endPoint y: 491, distance: 157.0
click at [901, 491] on p "We discussed how the session went, how she was able to adapt it according to th…" at bounding box center [700, 490] width 831 height 21
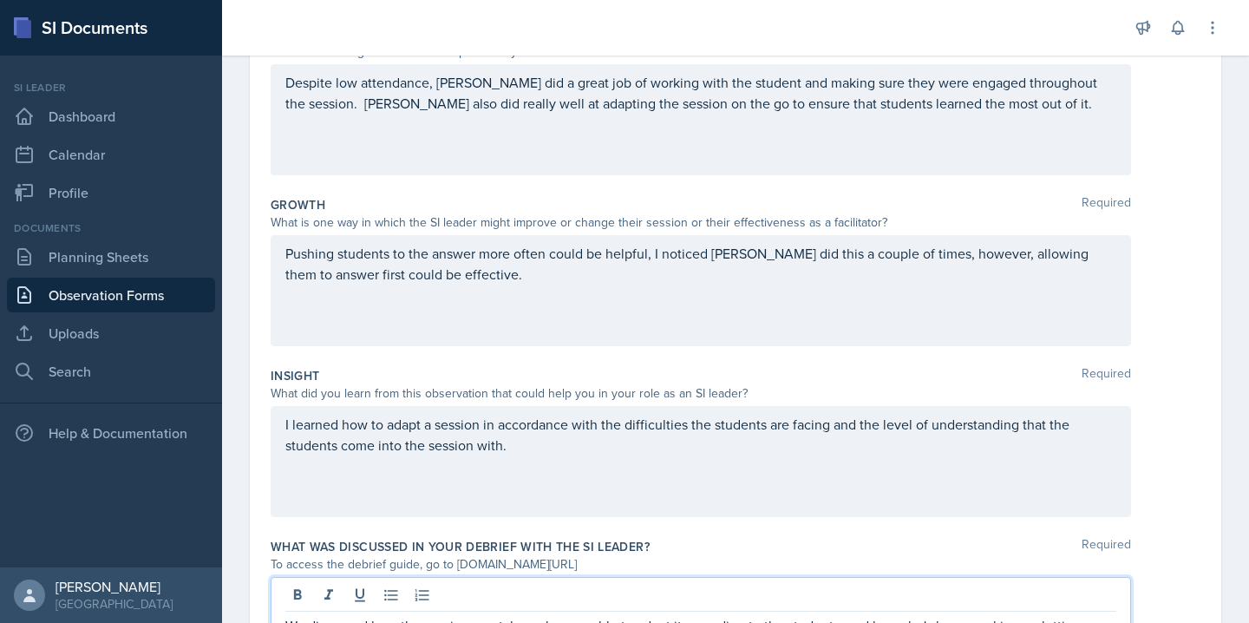
scroll to position [345, 0]
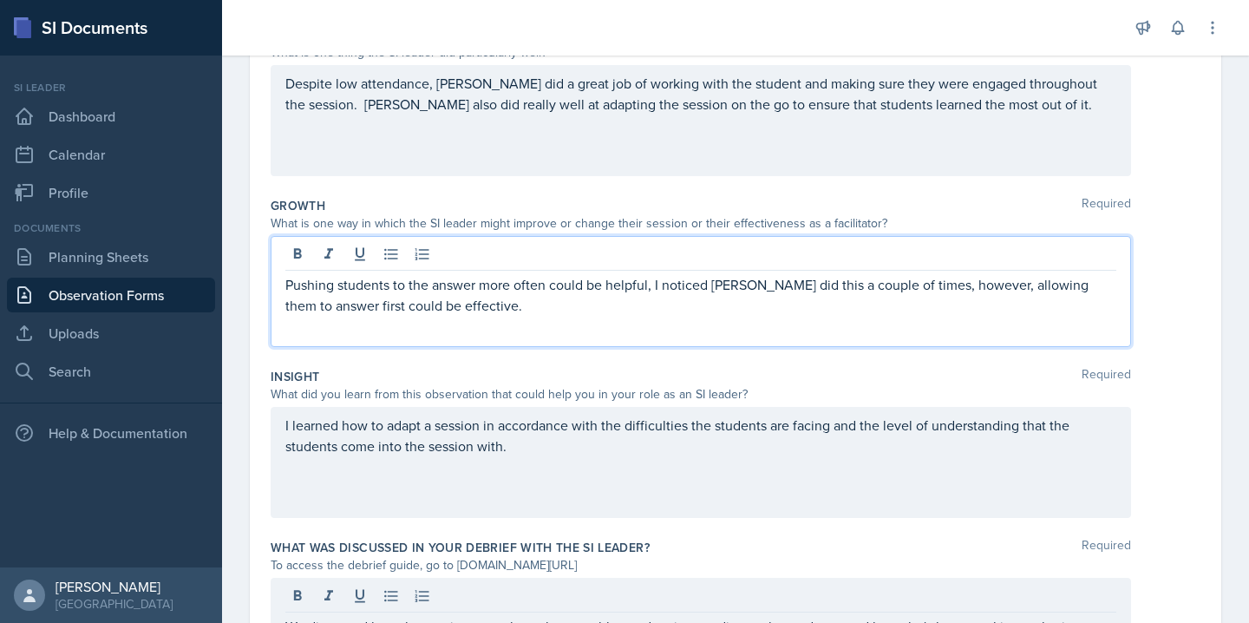
click at [358, 277] on p "Pushing students to the answer more often could be helpful, I noticed [PERSON_N…" at bounding box center [700, 295] width 831 height 42
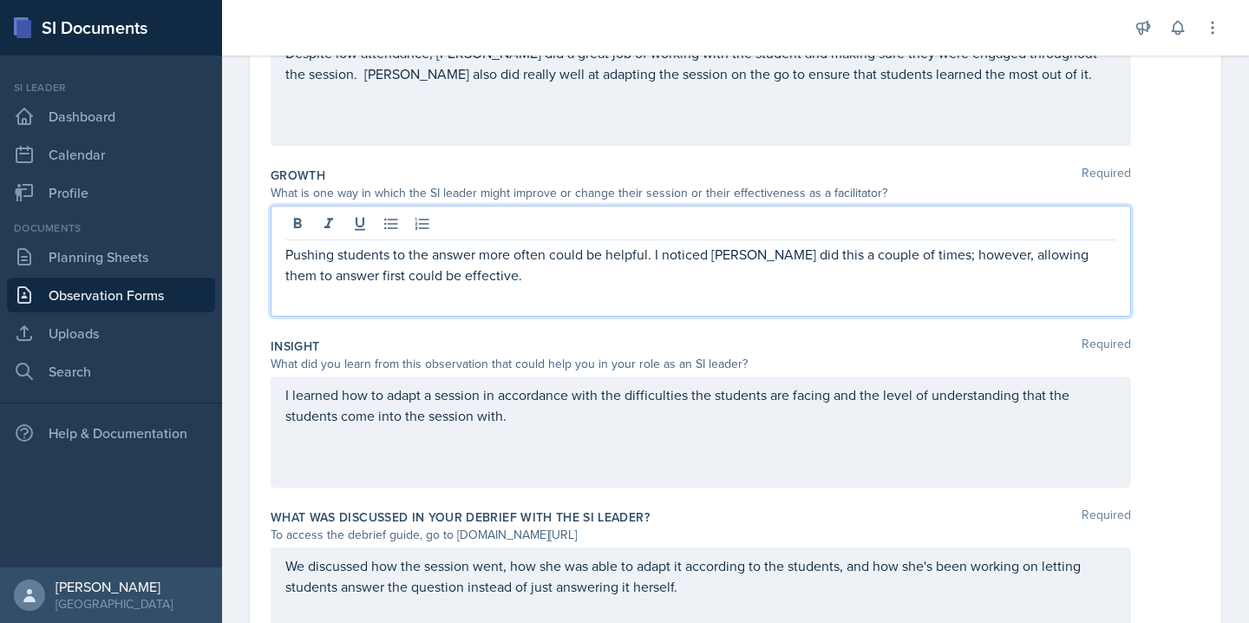
click at [533, 275] on p "Pushing students to the answer more often could be helpful. I noticed [PERSON_N…" at bounding box center [700, 265] width 831 height 42
click at [349, 277] on p "Pushing students to the answer more often could be helpful. I noticed [PERSON_N…" at bounding box center [700, 265] width 831 height 42
click at [355, 277] on p "Pushing students to the answer more often could be helpful. I noticed [PERSON_N…" at bounding box center [700, 265] width 831 height 42
click at [397, 357] on div "What did you learn from this observation that could help you in your role as an…" at bounding box center [701, 364] width 860 height 18
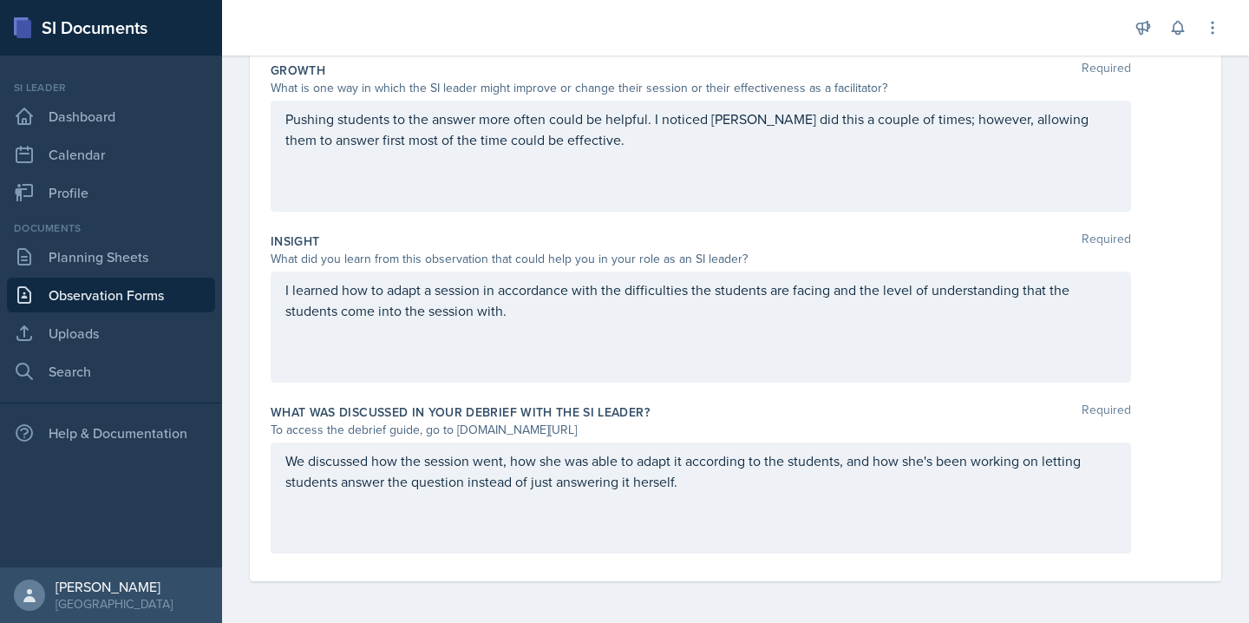
scroll to position [0, 0]
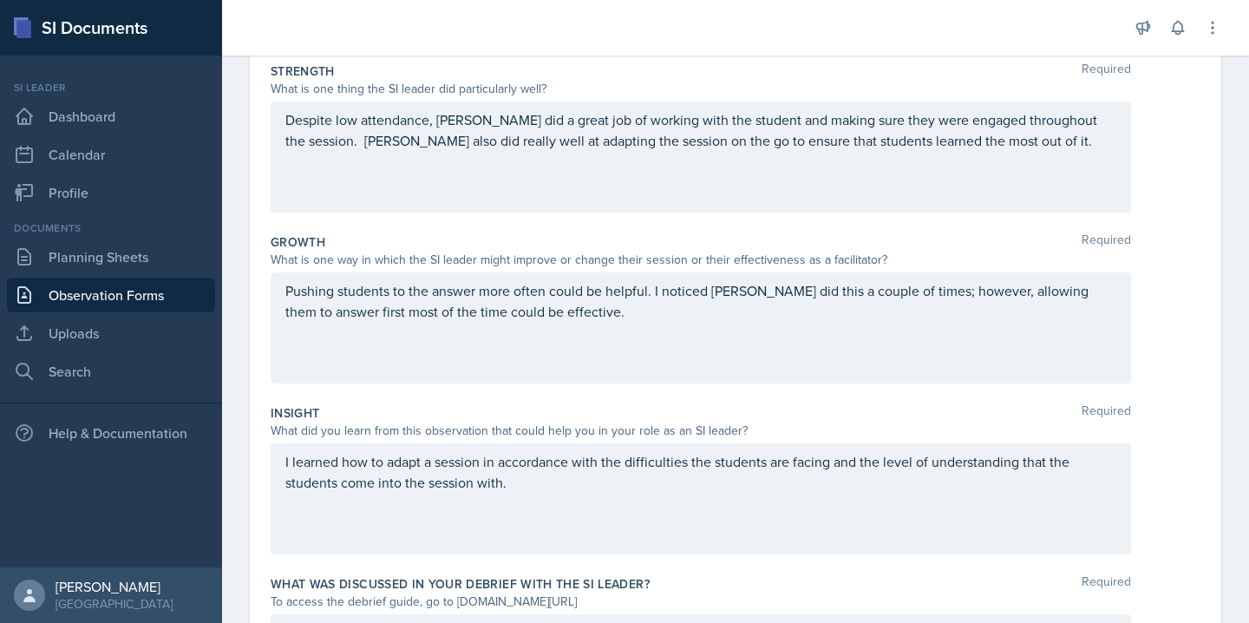
click at [521, 367] on div "Pushing students to the answer more often could be helpful. I noticed [PERSON_N…" at bounding box center [701, 327] width 860 height 111
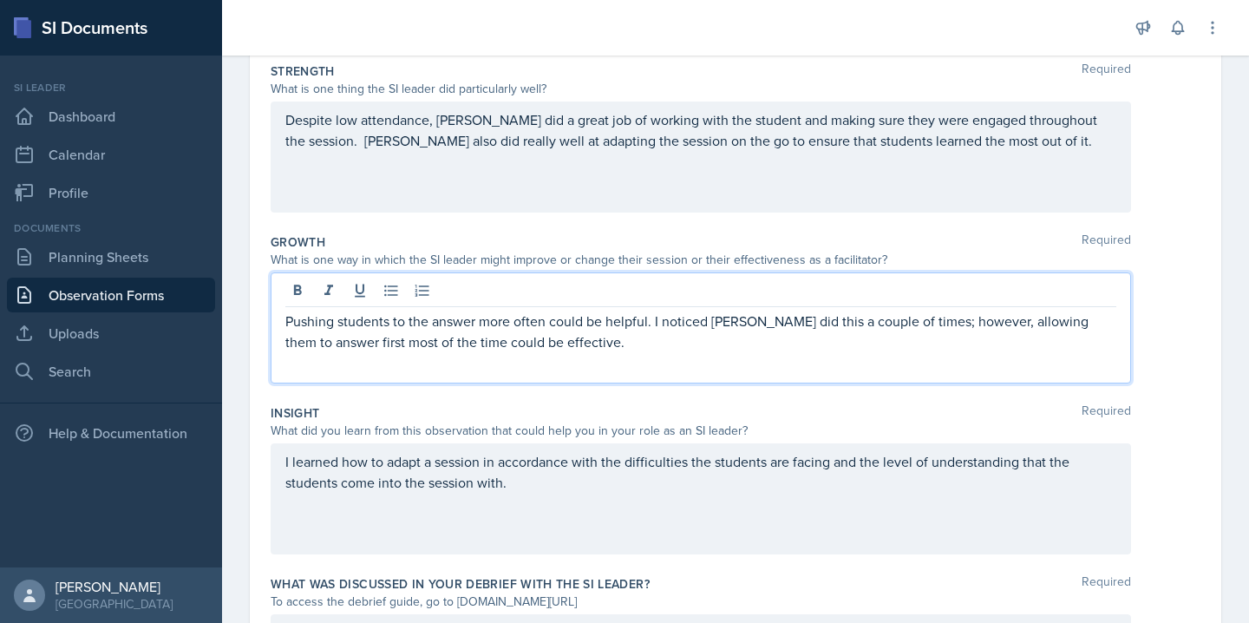
scroll to position [339, 0]
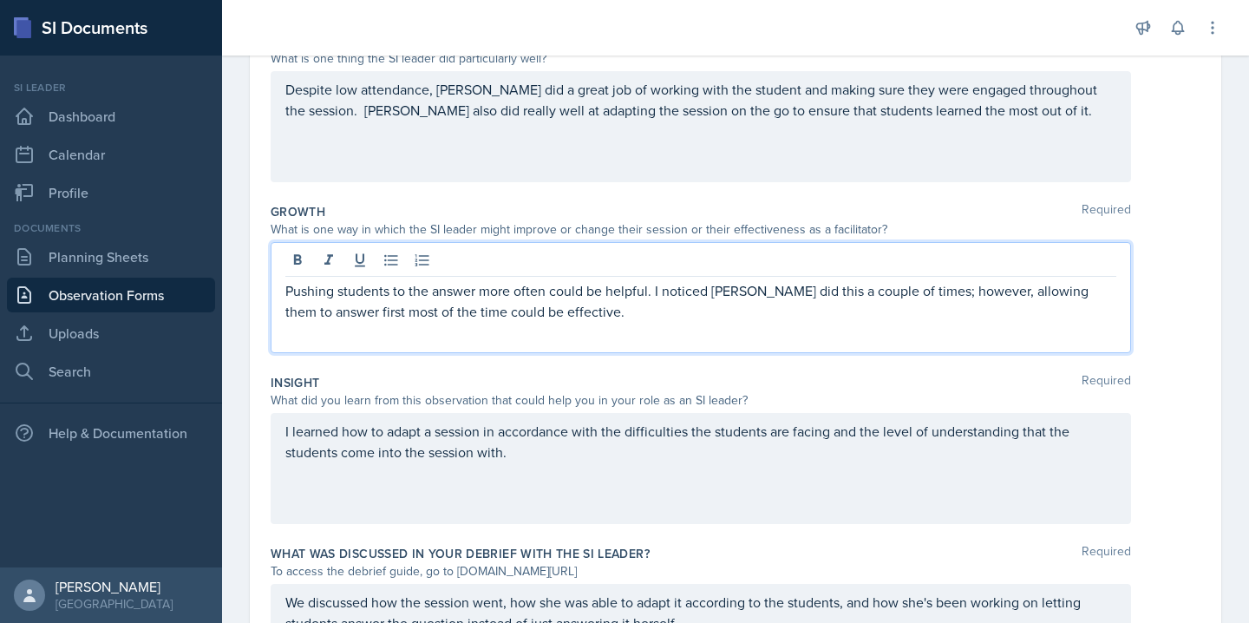
click at [518, 303] on p "Pushing students to the answer more often could be helpful. I noticed [PERSON_N…" at bounding box center [700, 301] width 831 height 42
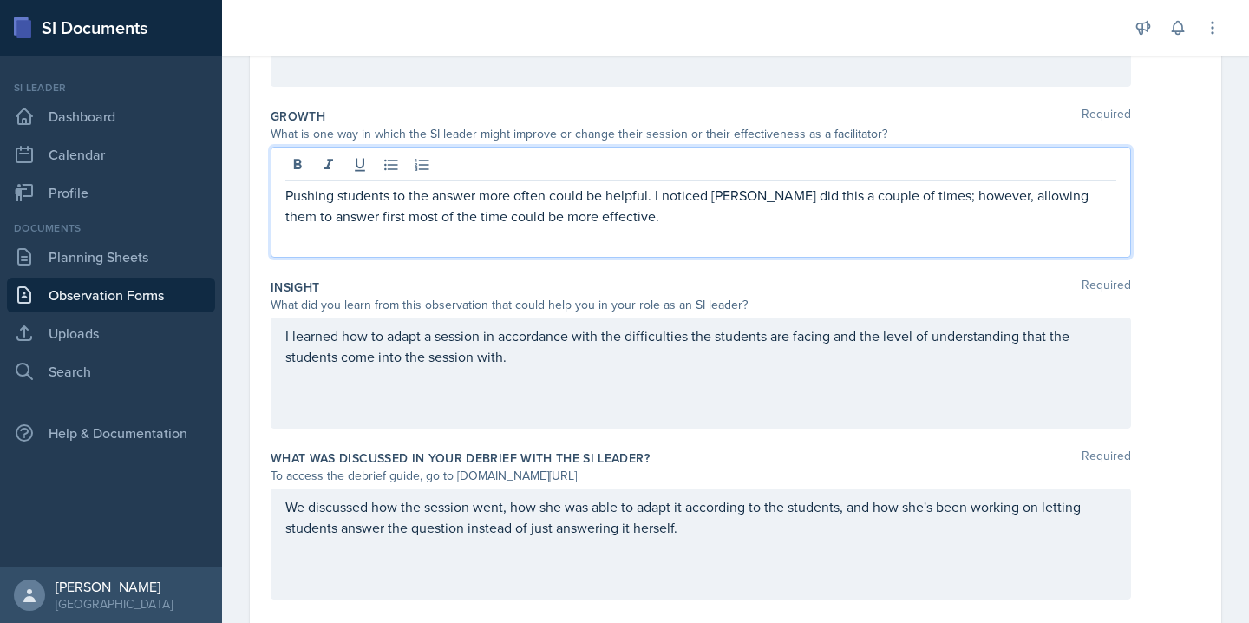
scroll to position [480, 0]
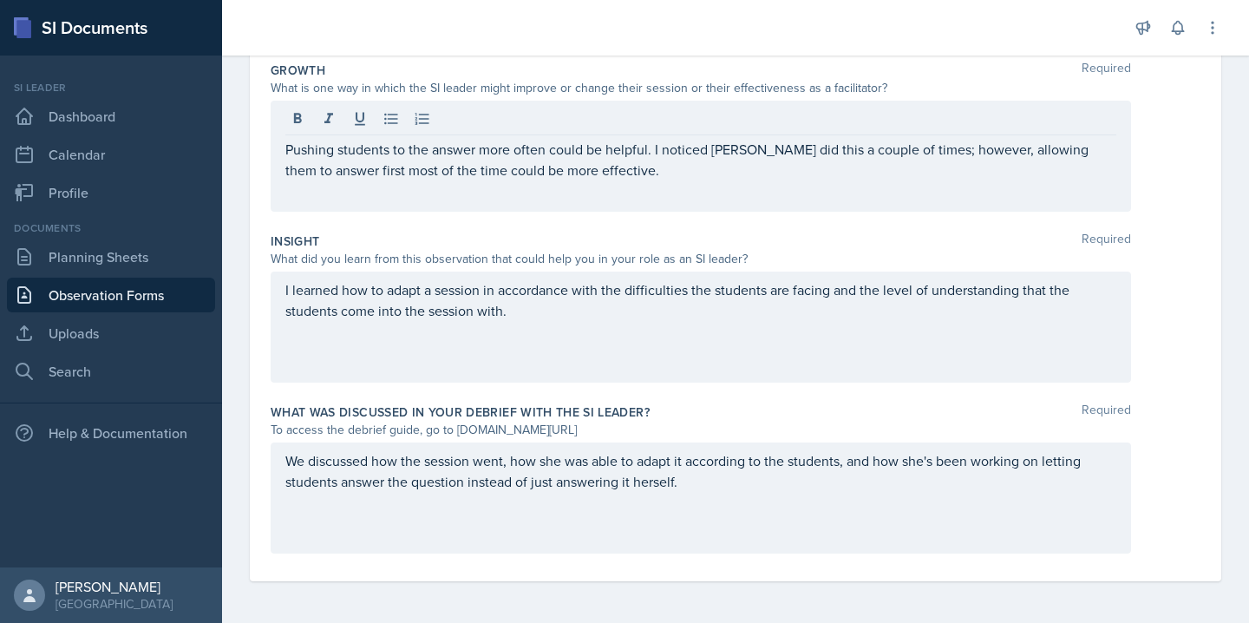
click at [576, 337] on div "I learned how to adapt a session in accordance with the difficulties the studen…" at bounding box center [701, 326] width 860 height 111
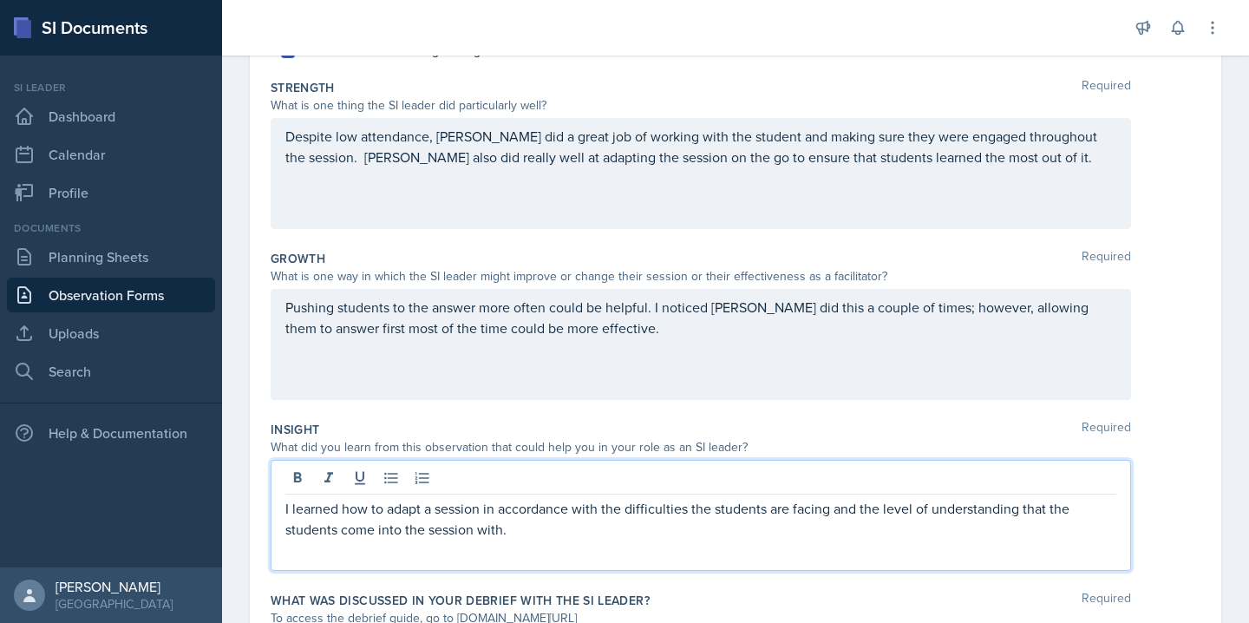
scroll to position [0, 0]
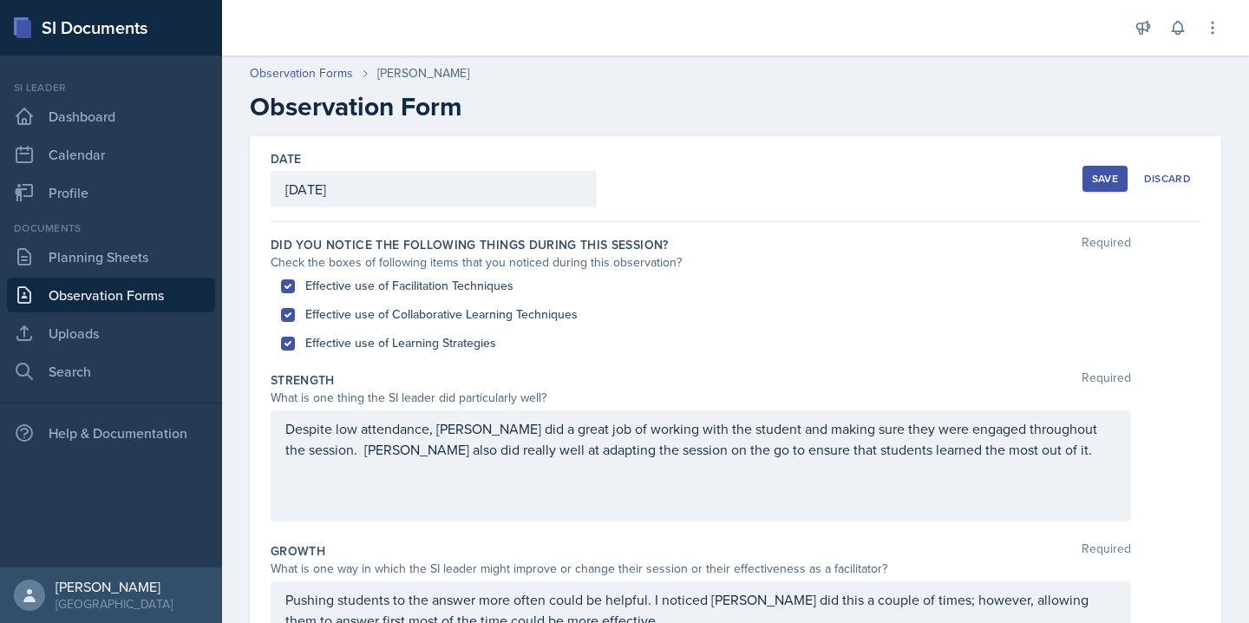
click at [651, 476] on div "Despite low attendance, [PERSON_NAME] did a great job of working with the stude…" at bounding box center [701, 465] width 860 height 111
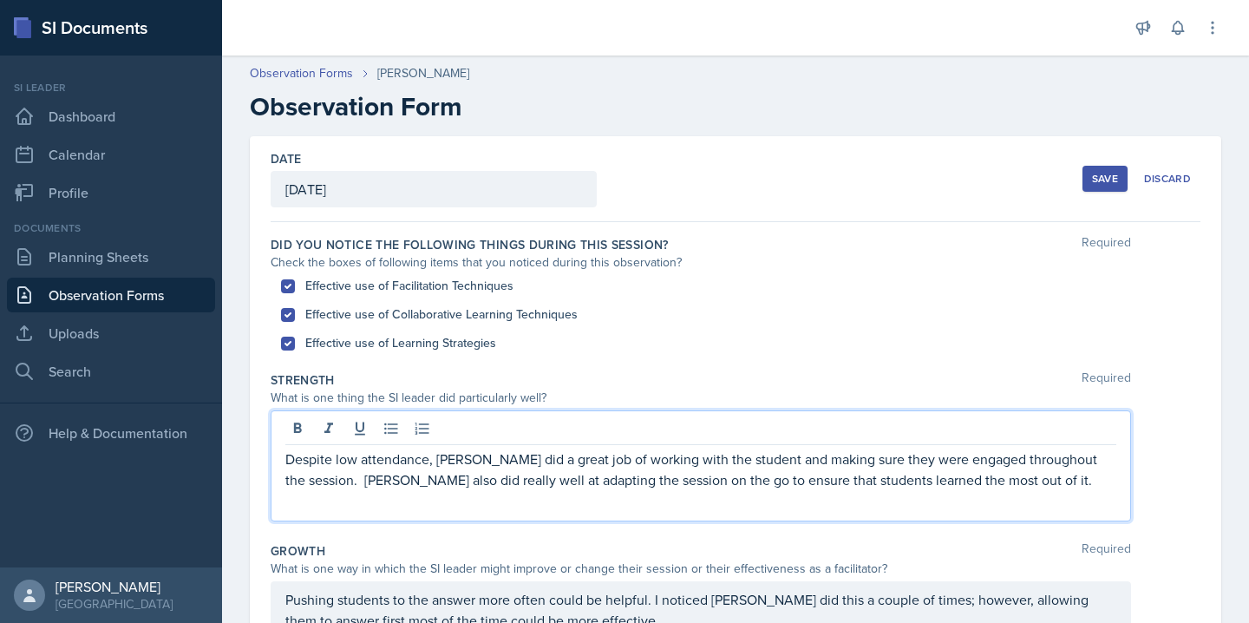
click at [1090, 173] on button "Save" at bounding box center [1104, 179] width 45 height 26
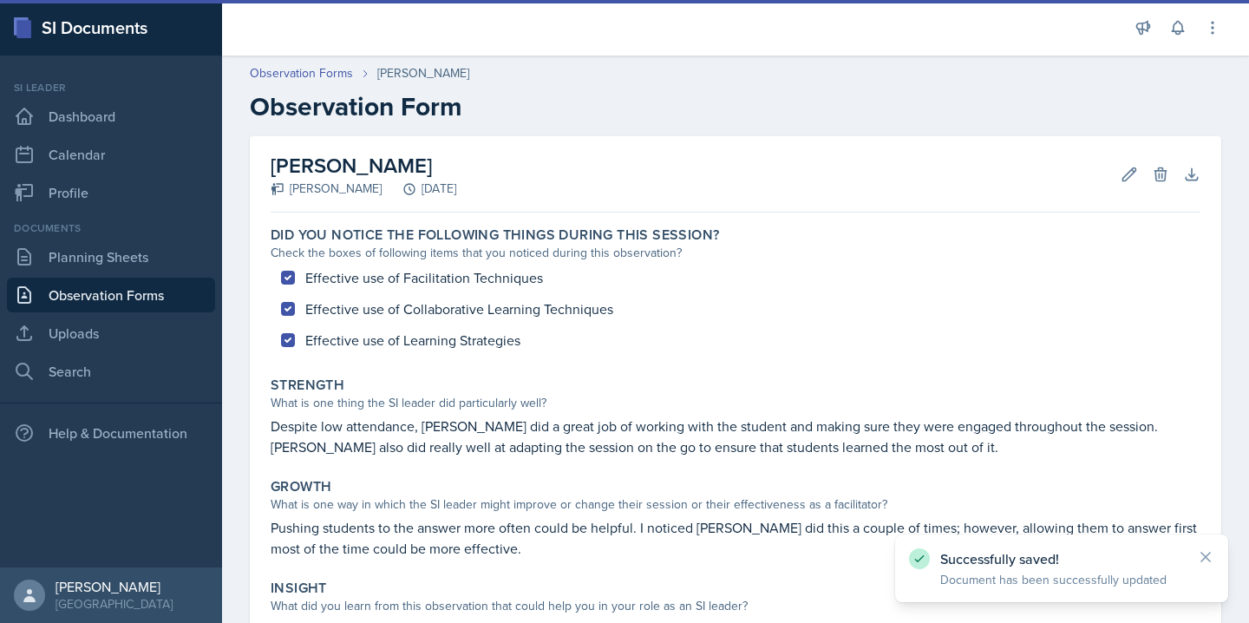
scroll to position [258, 0]
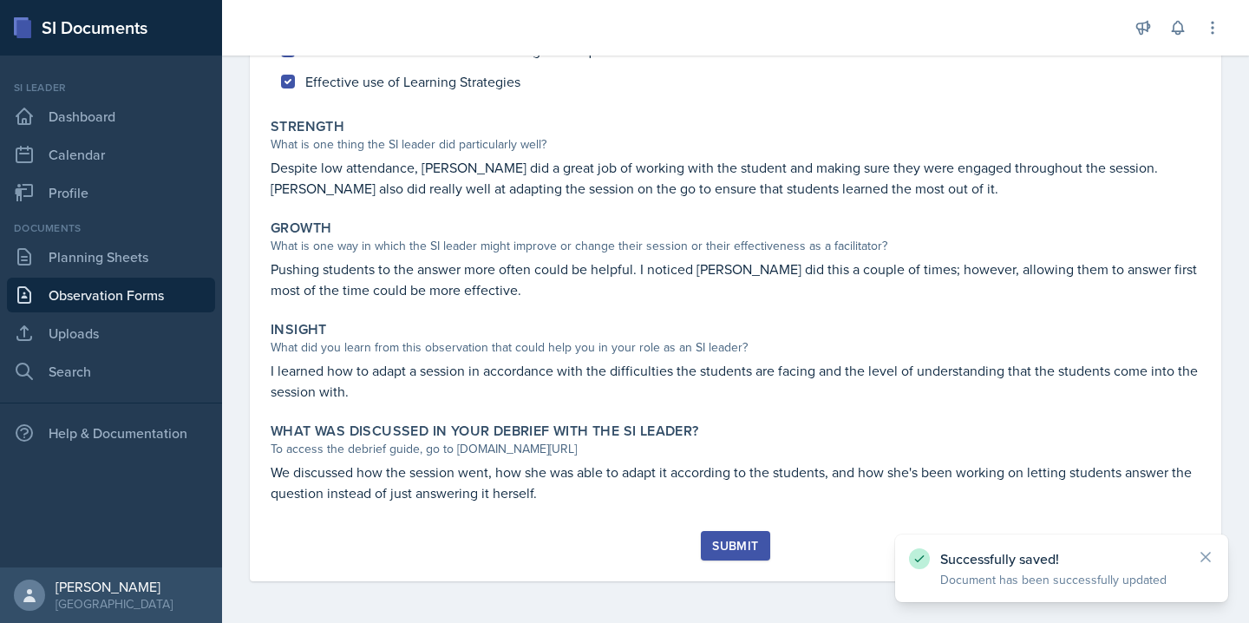
click at [739, 547] on div "Submit" at bounding box center [735, 545] width 46 height 14
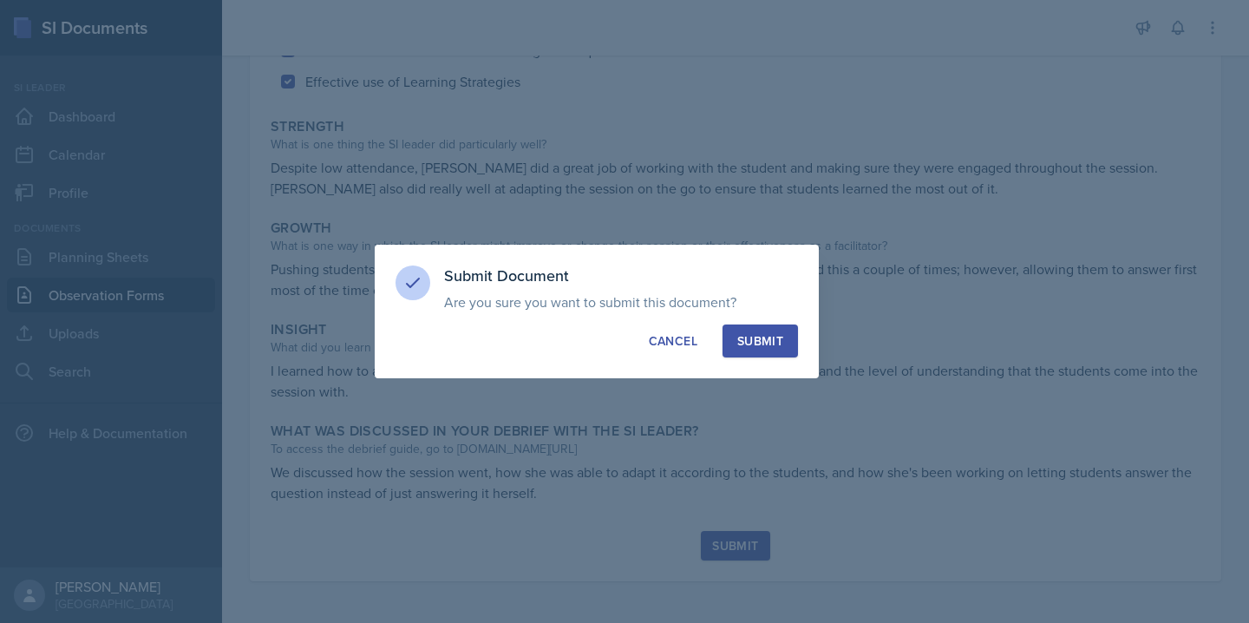
click at [774, 335] on div "Submit" at bounding box center [760, 340] width 46 height 17
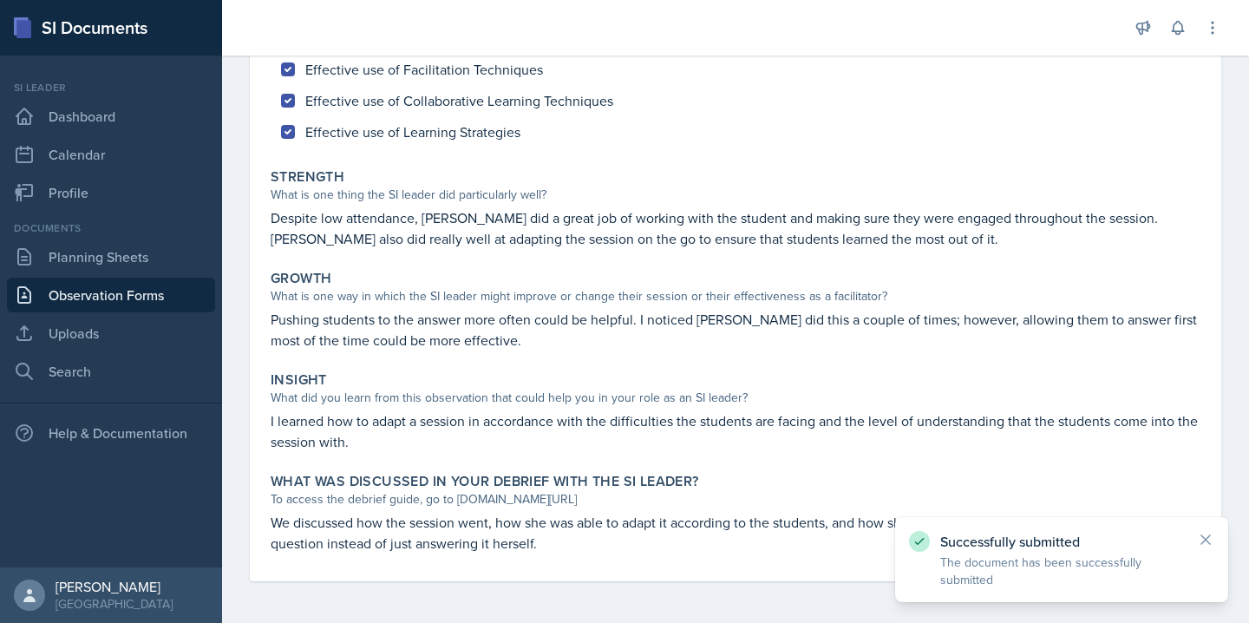
scroll to position [0, 0]
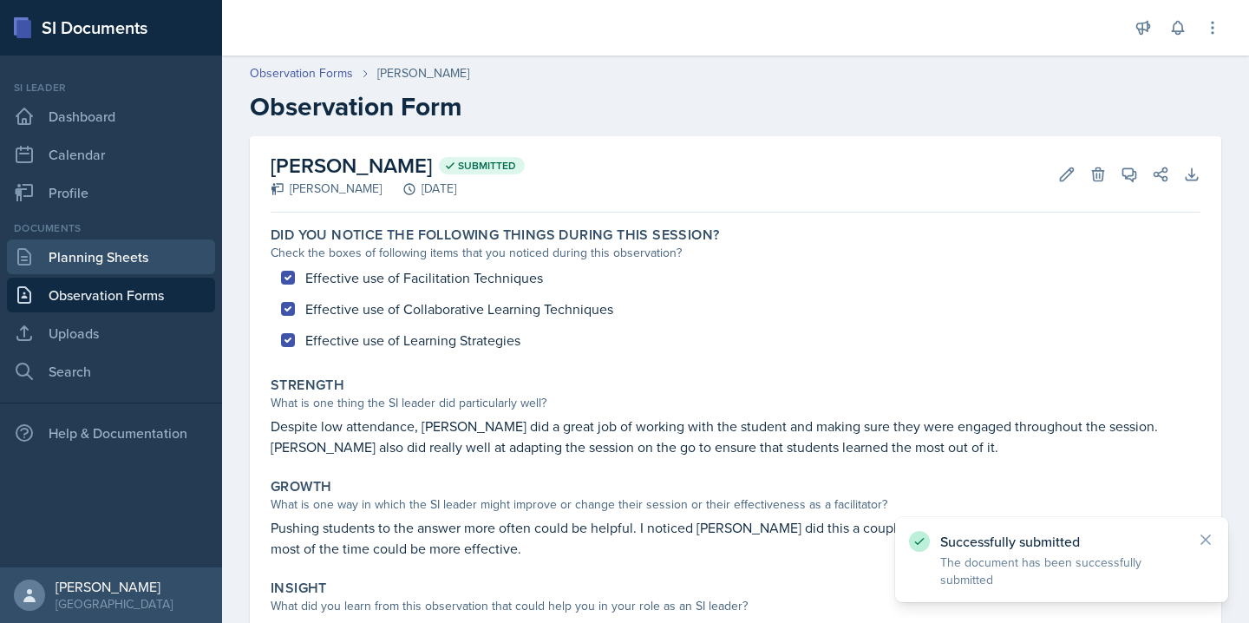
click at [101, 258] on link "Planning Sheets" at bounding box center [111, 256] width 208 height 35
